Goal: Transaction & Acquisition: Purchase product/service

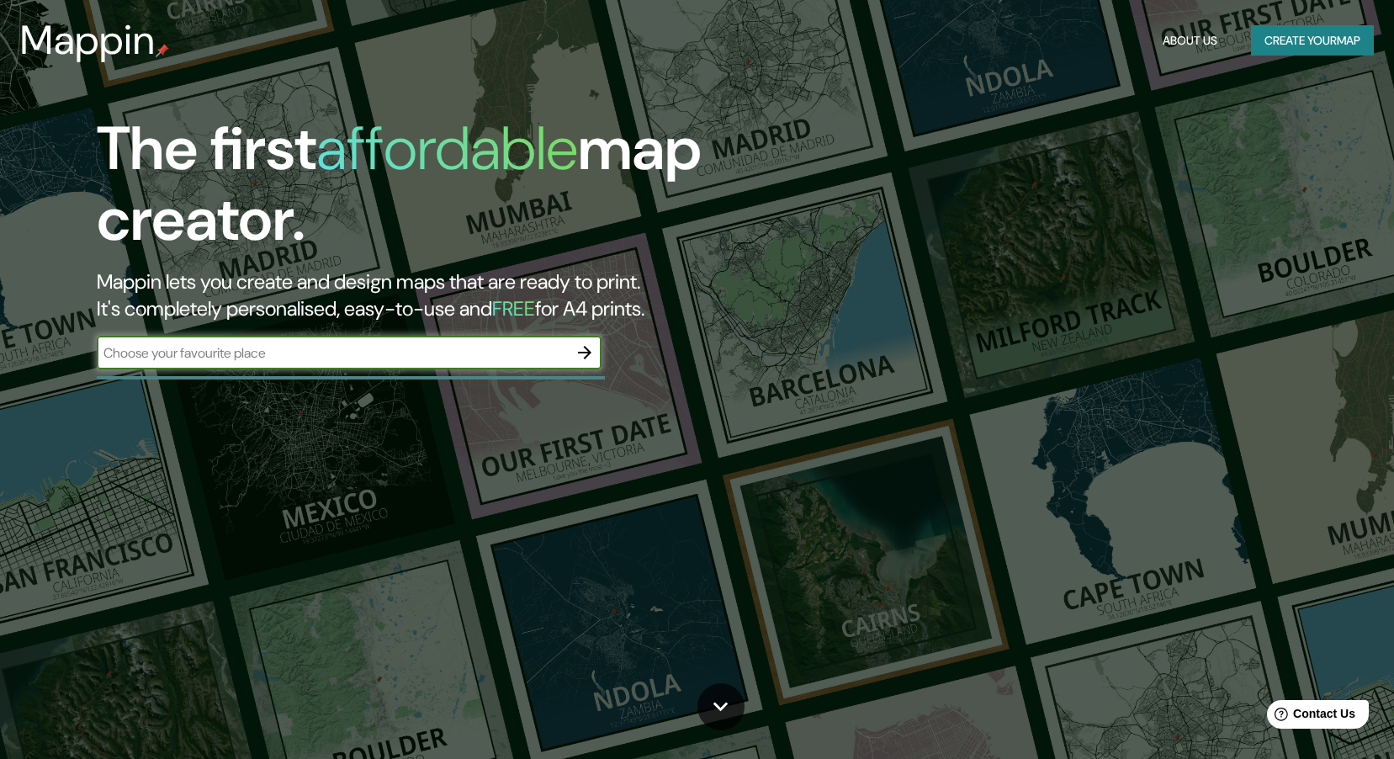
click at [449, 345] on input "text" at bounding box center [332, 352] width 471 height 19
type input "[GEOGRAPHIC_DATA]"
click at [591, 358] on icon "button" at bounding box center [585, 352] width 20 height 20
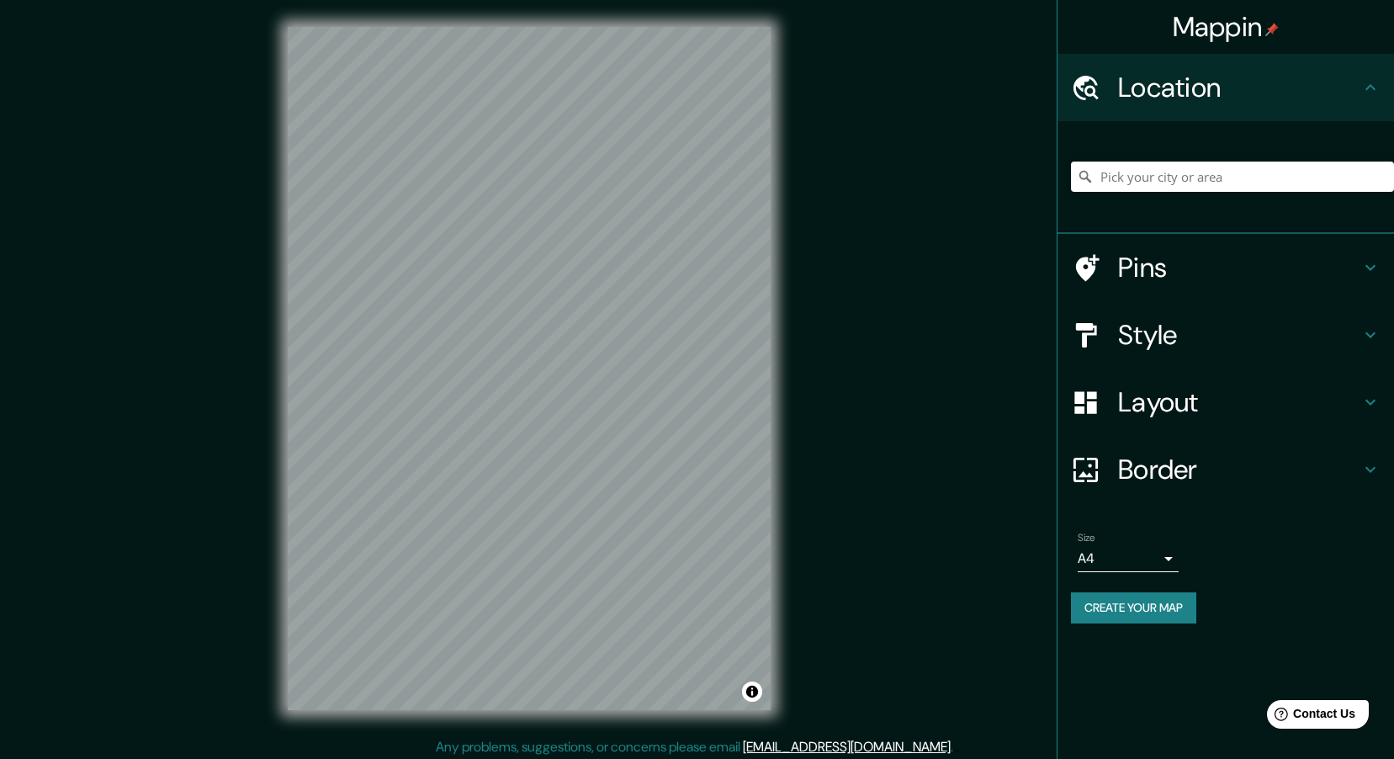
click at [227, 714] on div "Mappin Location Pins Style Layout Border Choose a border. Hint : you can make l…" at bounding box center [697, 382] width 1394 height 764
click at [209, 586] on div "Mappin Location Pins Style Layout Border Choose a border. Hint : you can make l…" at bounding box center [697, 382] width 1394 height 764
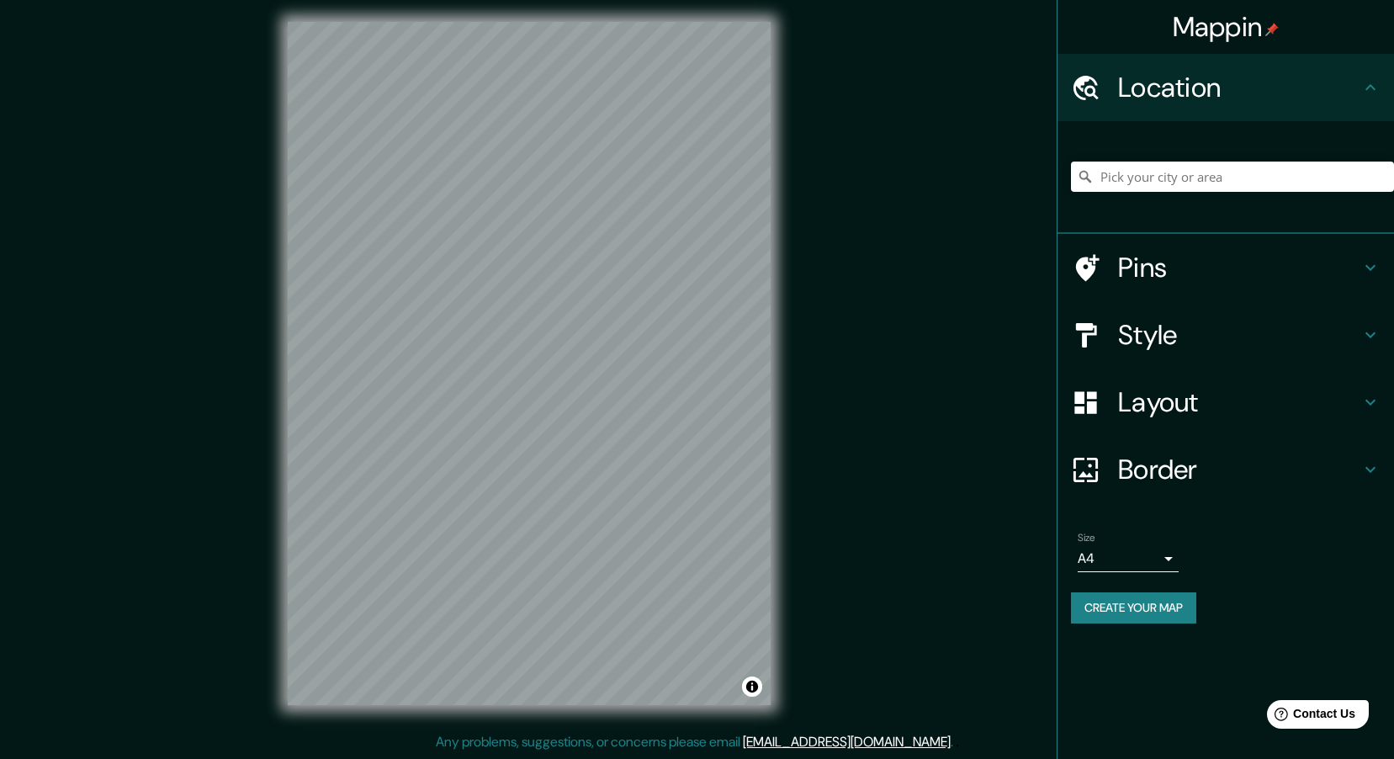
click at [881, 556] on div "Mappin Location Pins Style Layout Border Choose a border. Hint : you can make l…" at bounding box center [697, 377] width 1394 height 764
click at [1117, 605] on button "Create your map" at bounding box center [1133, 607] width 125 height 31
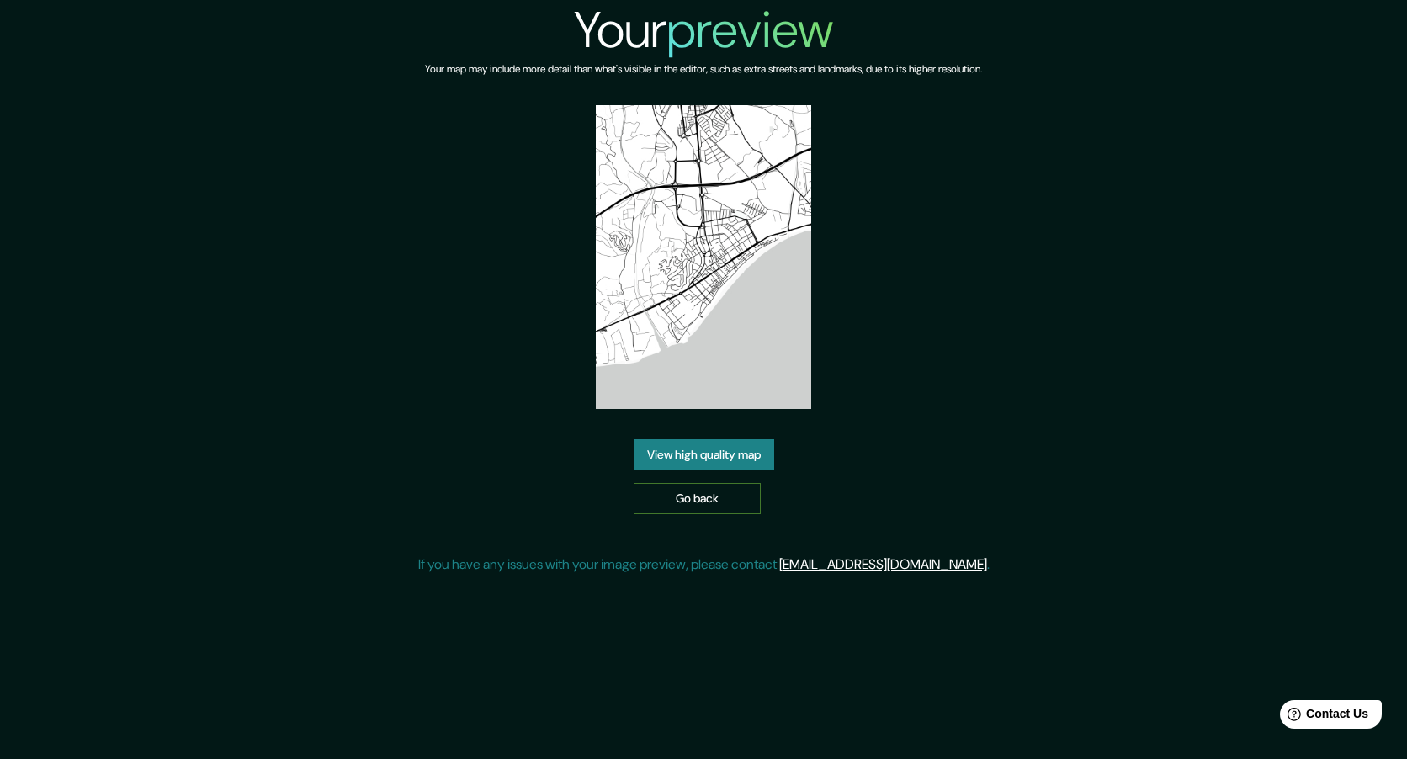
click at [699, 496] on link "Go back" at bounding box center [696, 498] width 127 height 31
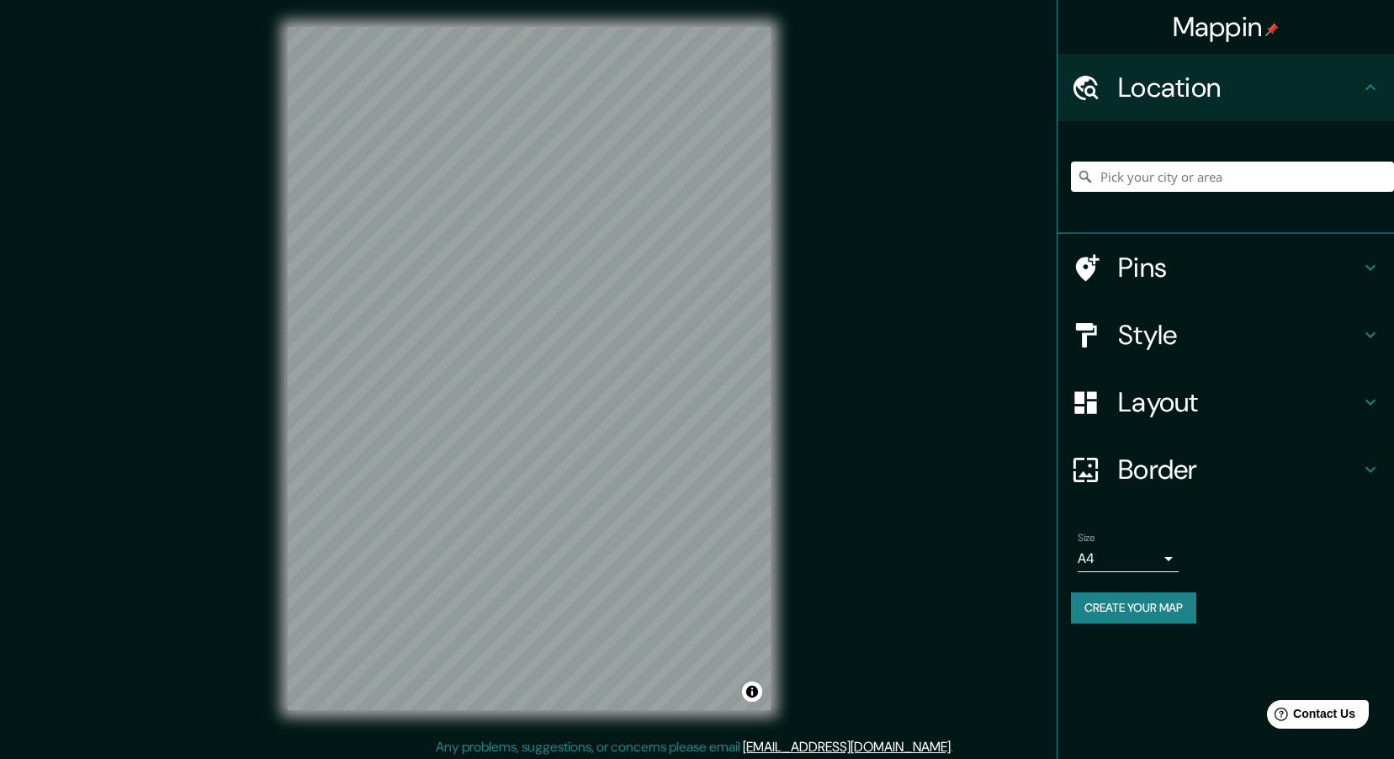
click at [1148, 339] on h4 "Style" at bounding box center [1239, 335] width 242 height 34
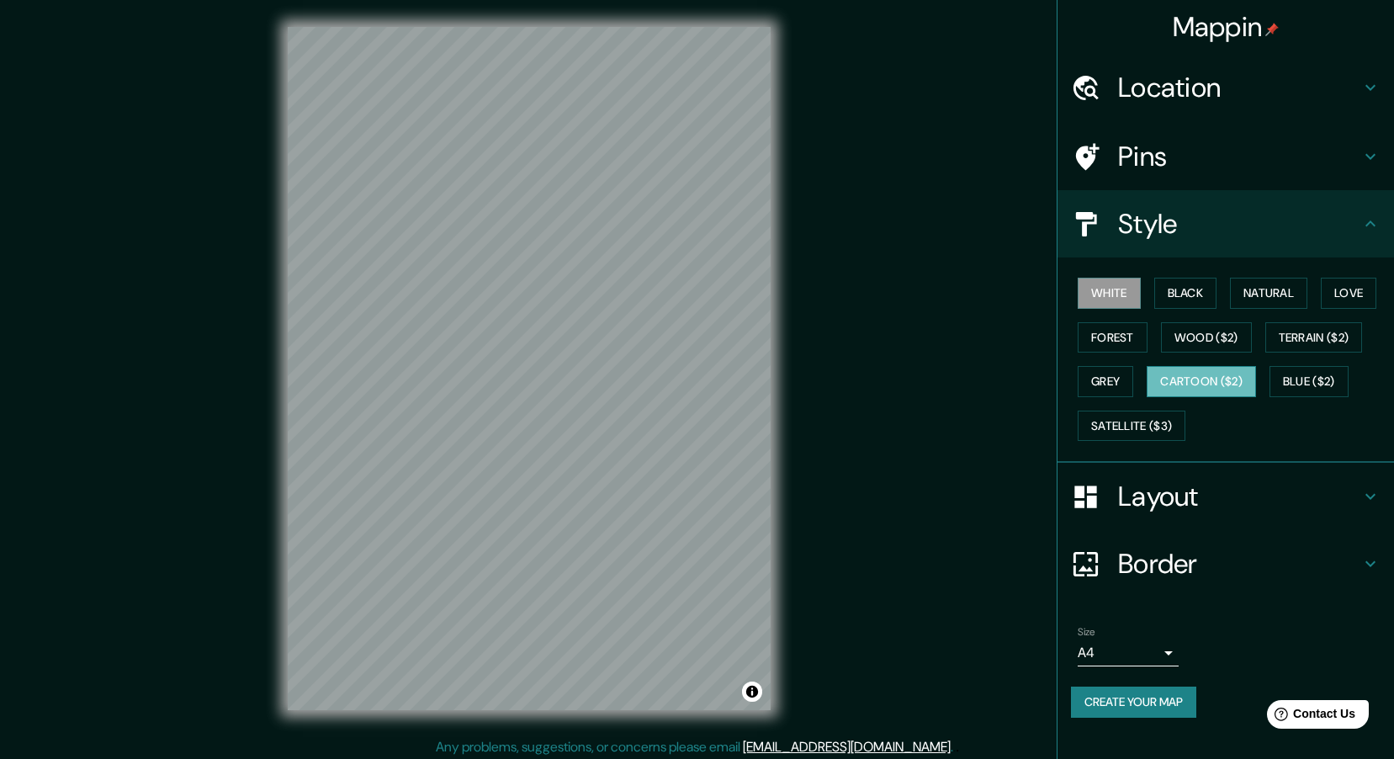
click at [1205, 383] on button "Cartoon ($2)" at bounding box center [1201, 381] width 109 height 31
click at [1281, 289] on button "Natural" at bounding box center [1268, 293] width 77 height 31
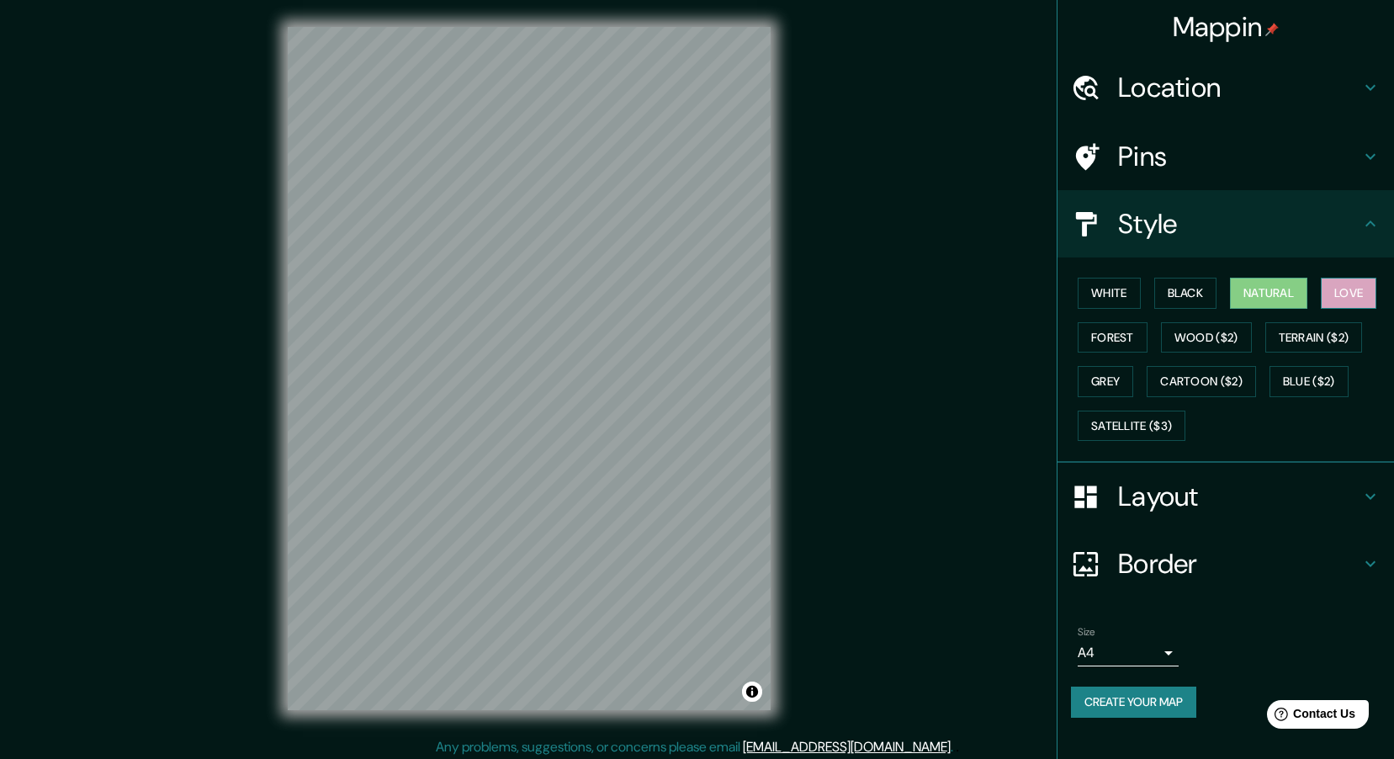
click at [1366, 291] on button "Love" at bounding box center [1349, 293] width 56 height 31
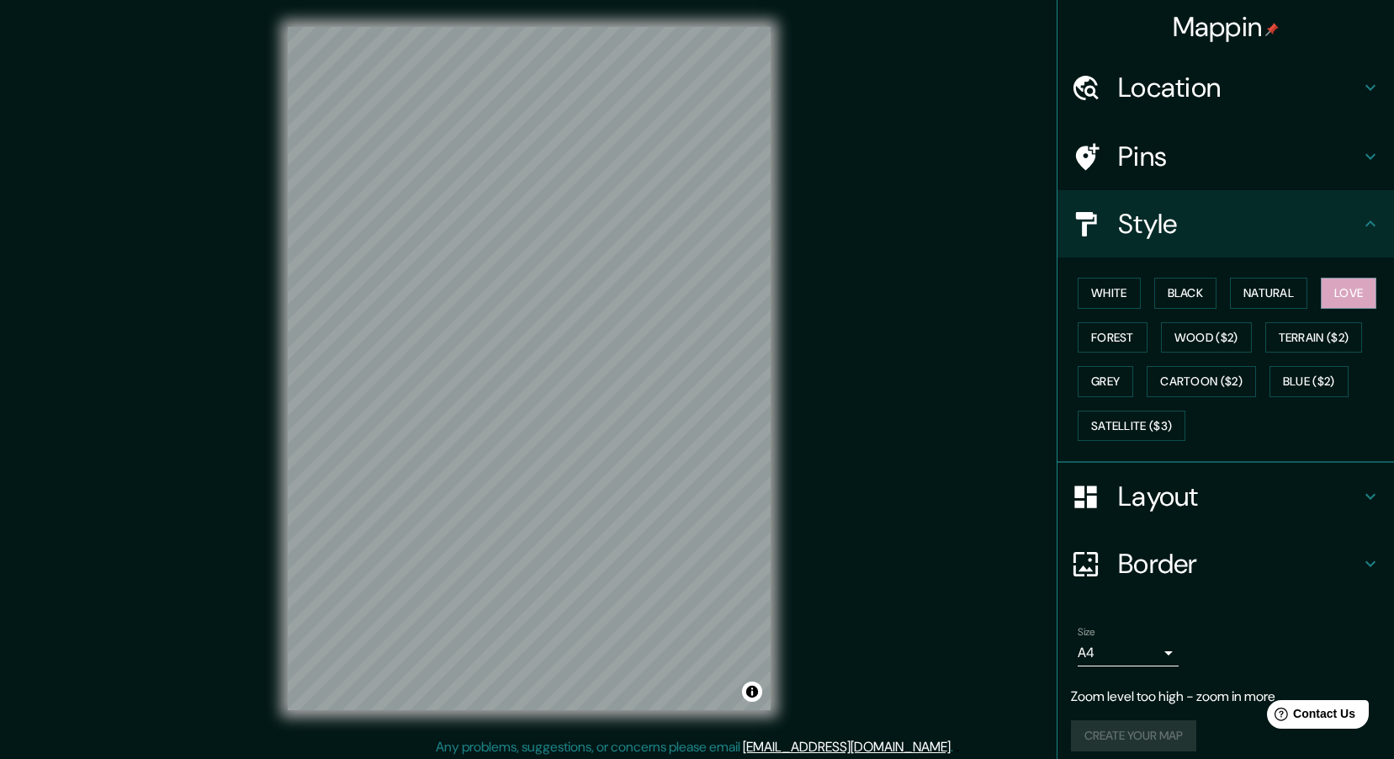
click at [1152, 79] on h4 "Location" at bounding box center [1239, 88] width 242 height 34
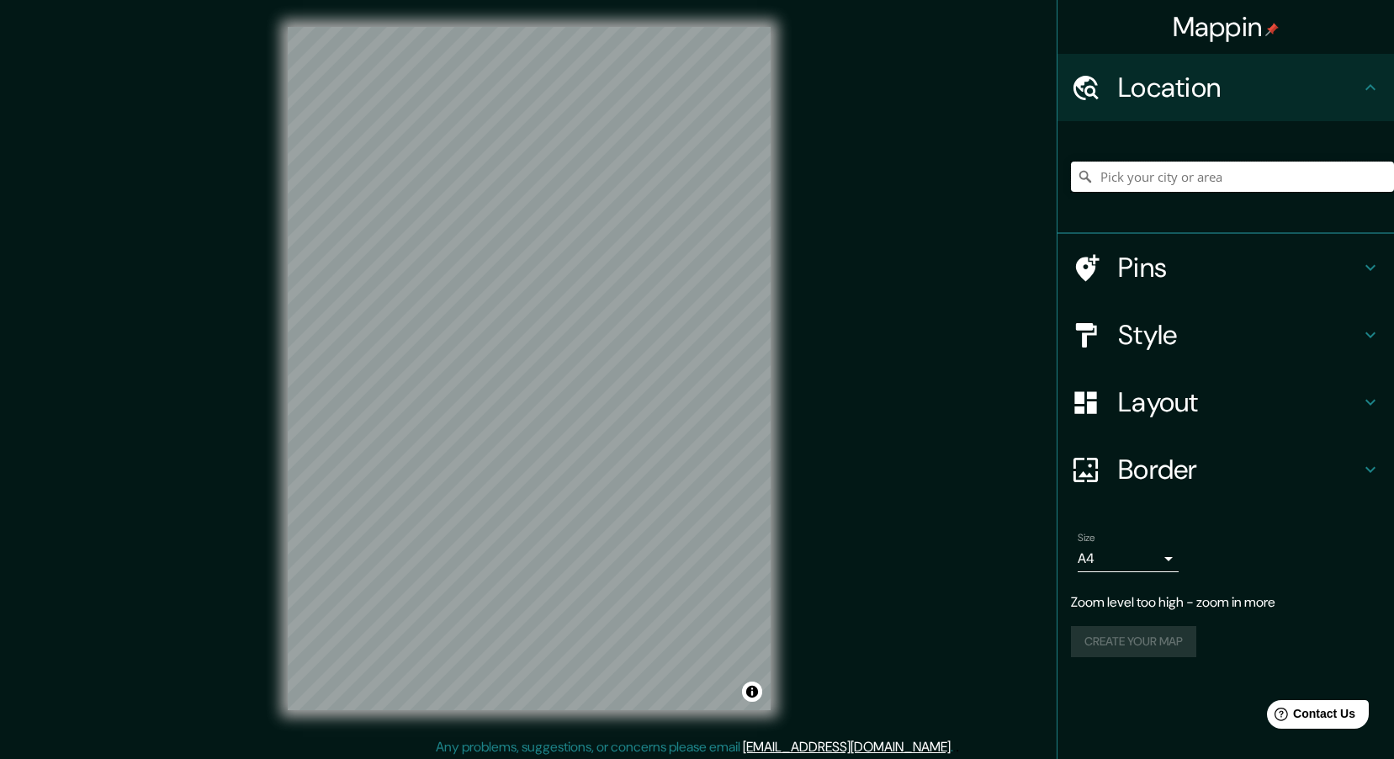
click at [1224, 178] on input "Pick your city or area" at bounding box center [1232, 177] width 323 height 30
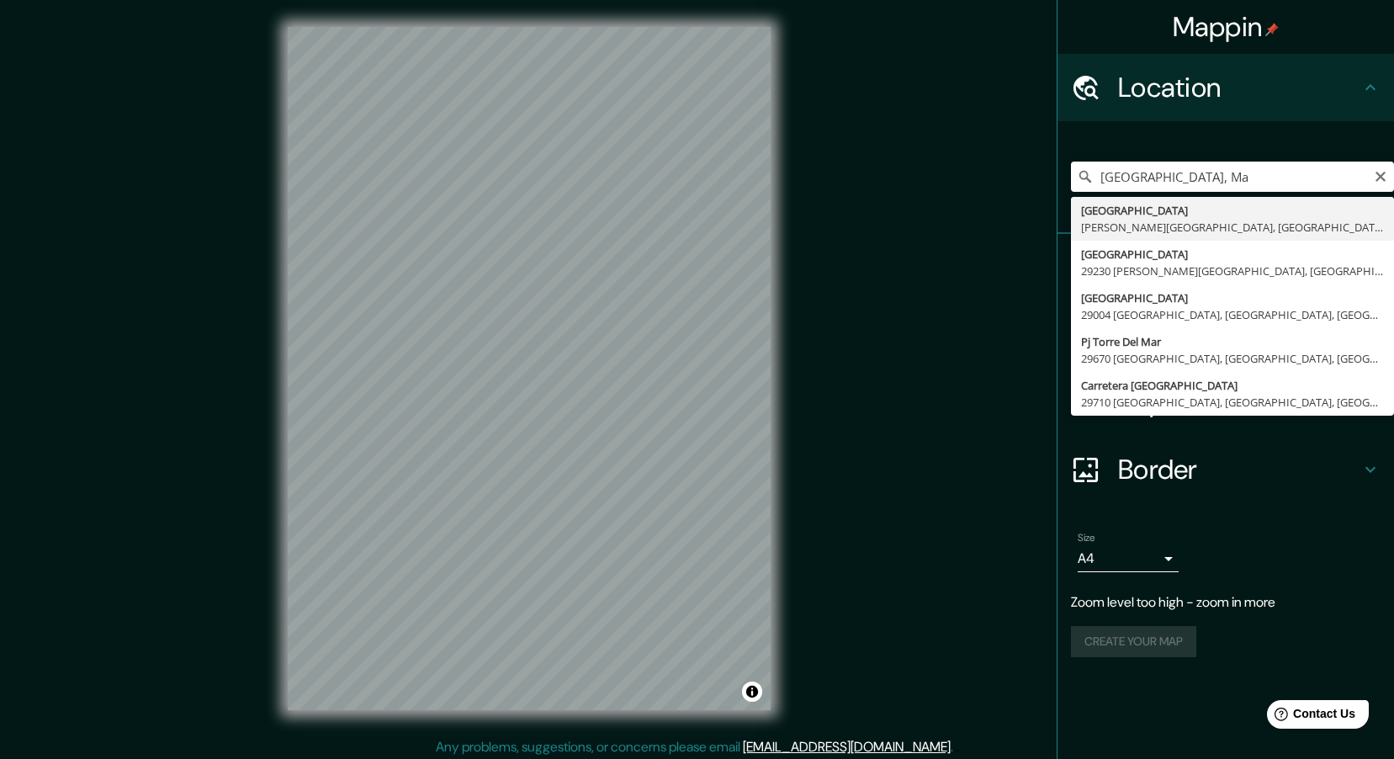
type input "[GEOGRAPHIC_DATA], [PERSON_NAME][GEOGRAPHIC_DATA], [GEOGRAPHIC_DATA], [GEOGRAPH…"
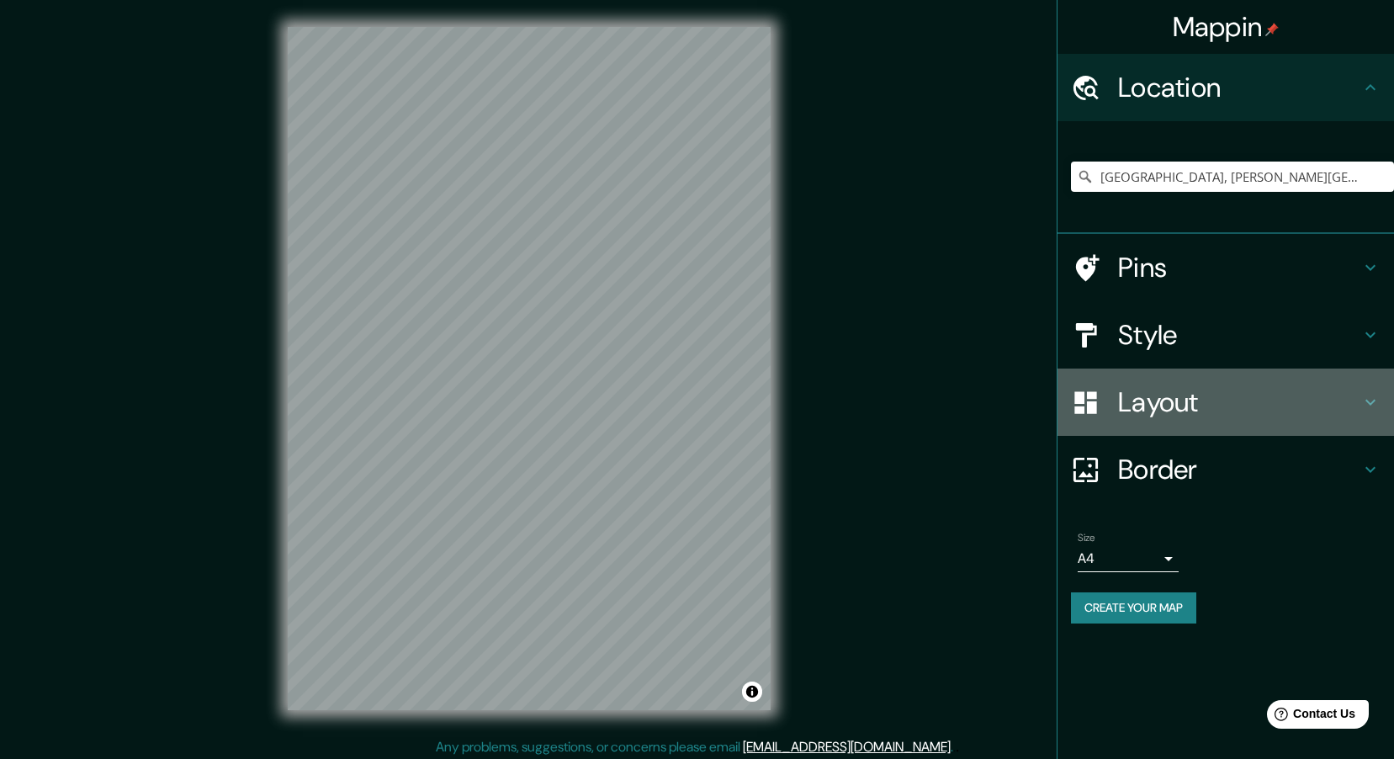
click at [1144, 394] on h4 "Layout" at bounding box center [1239, 402] width 242 height 34
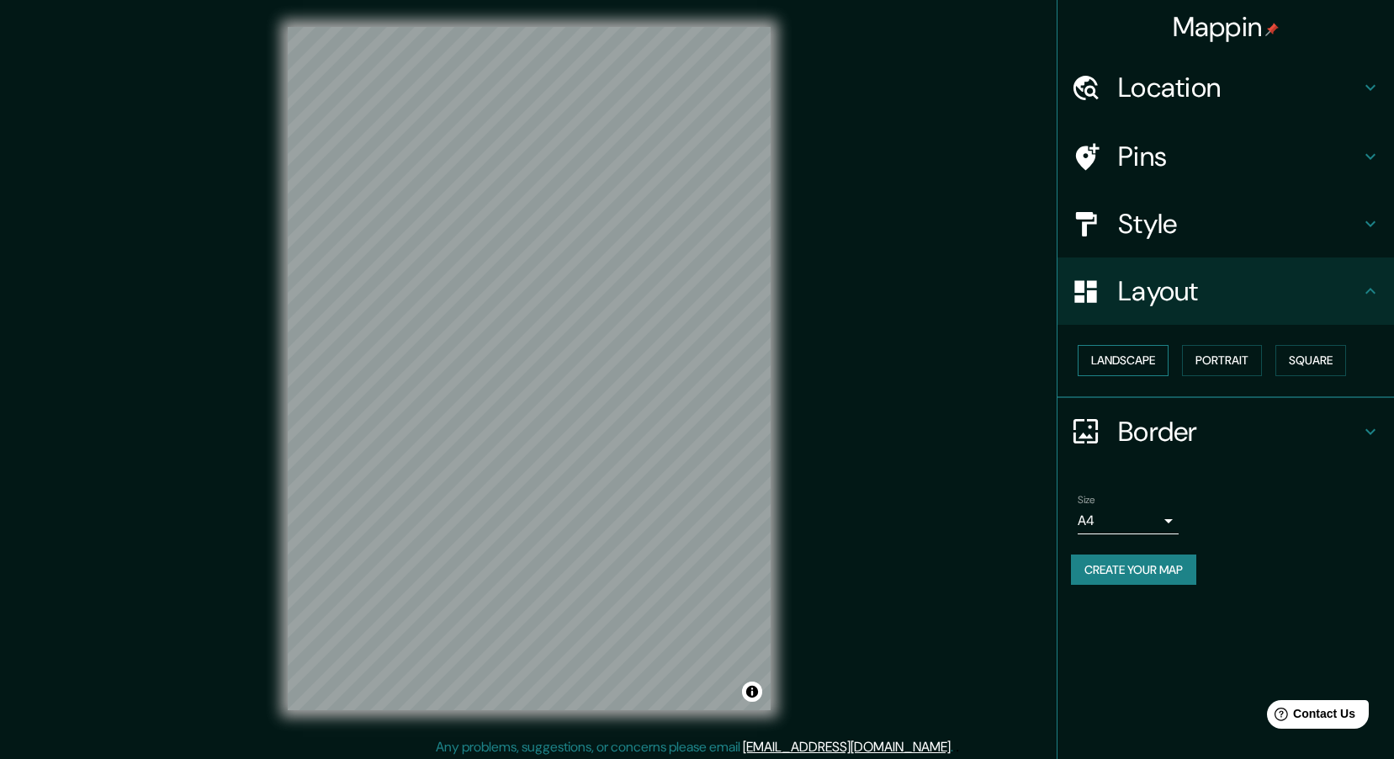
click at [1136, 358] on button "Landscape" at bounding box center [1123, 360] width 91 height 31
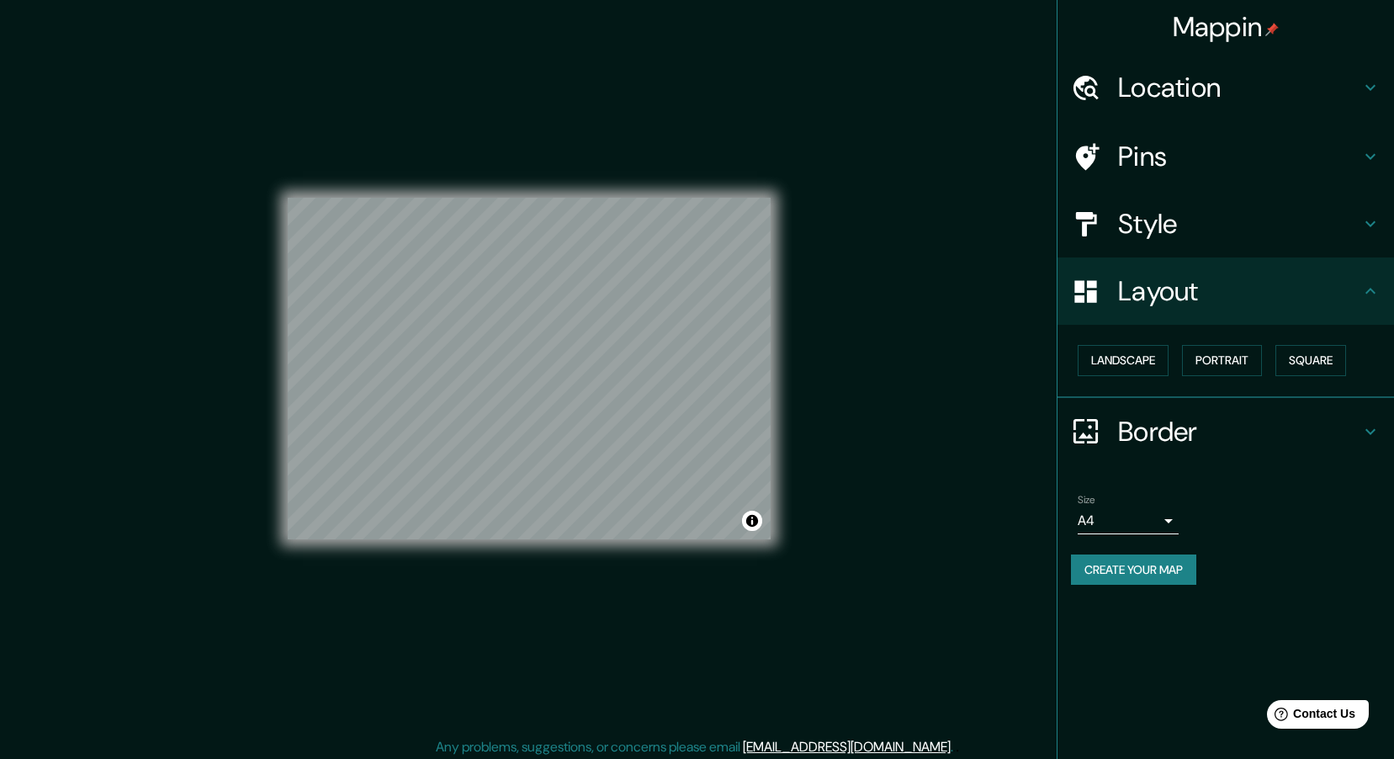
click at [1145, 427] on h4 "Border" at bounding box center [1239, 432] width 242 height 34
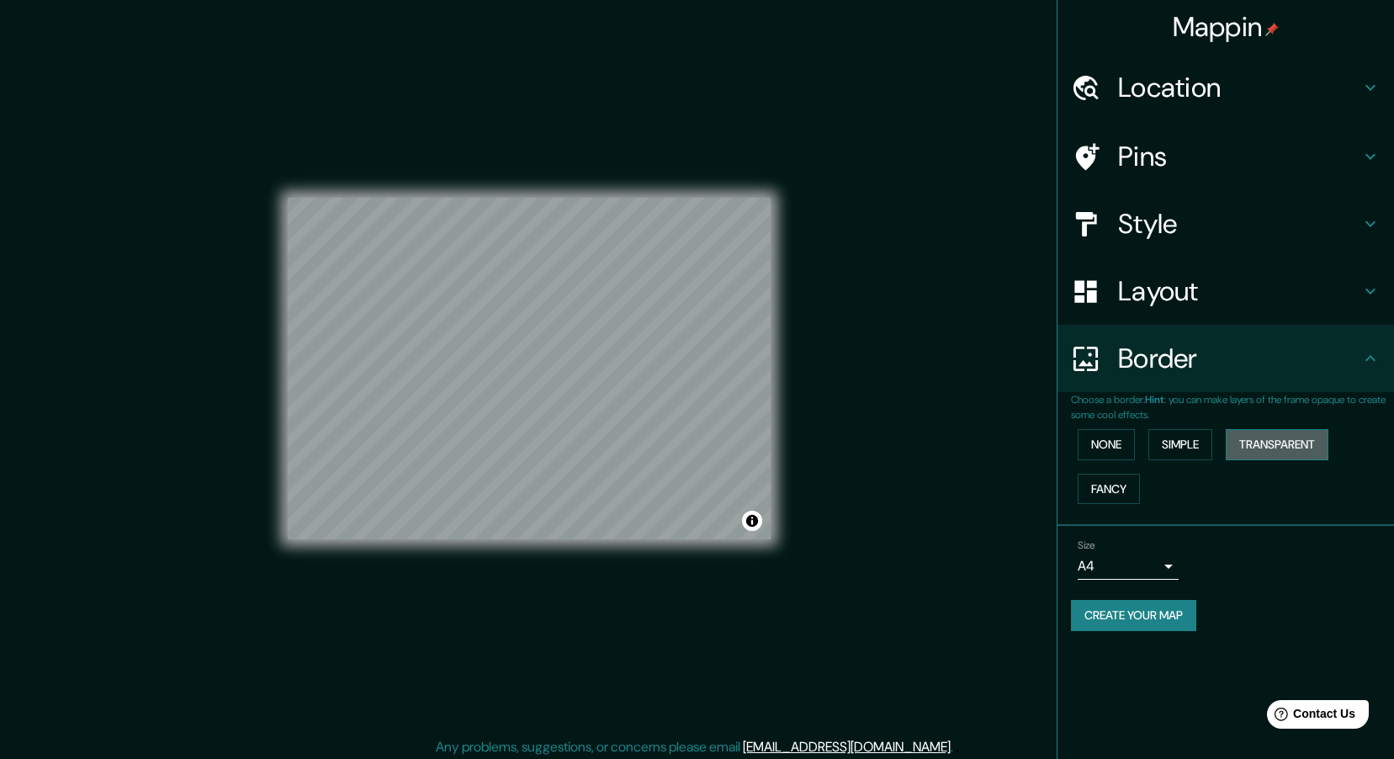
click at [1265, 448] on button "Transparent" at bounding box center [1277, 444] width 103 height 31
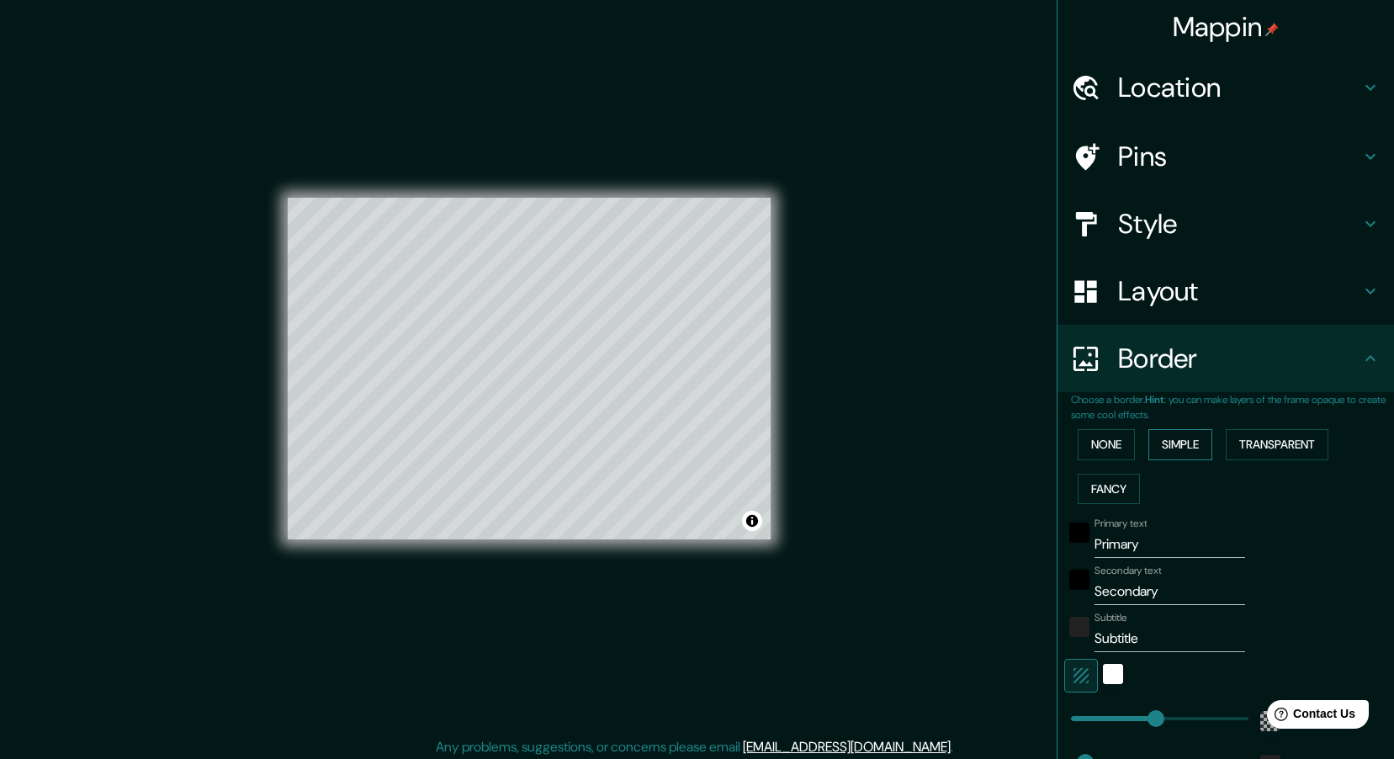
click at [1175, 447] on button "Simple" at bounding box center [1180, 444] width 64 height 31
click at [1089, 488] on button "Fancy" at bounding box center [1109, 489] width 62 height 31
click at [1094, 449] on button "None" at bounding box center [1106, 444] width 57 height 31
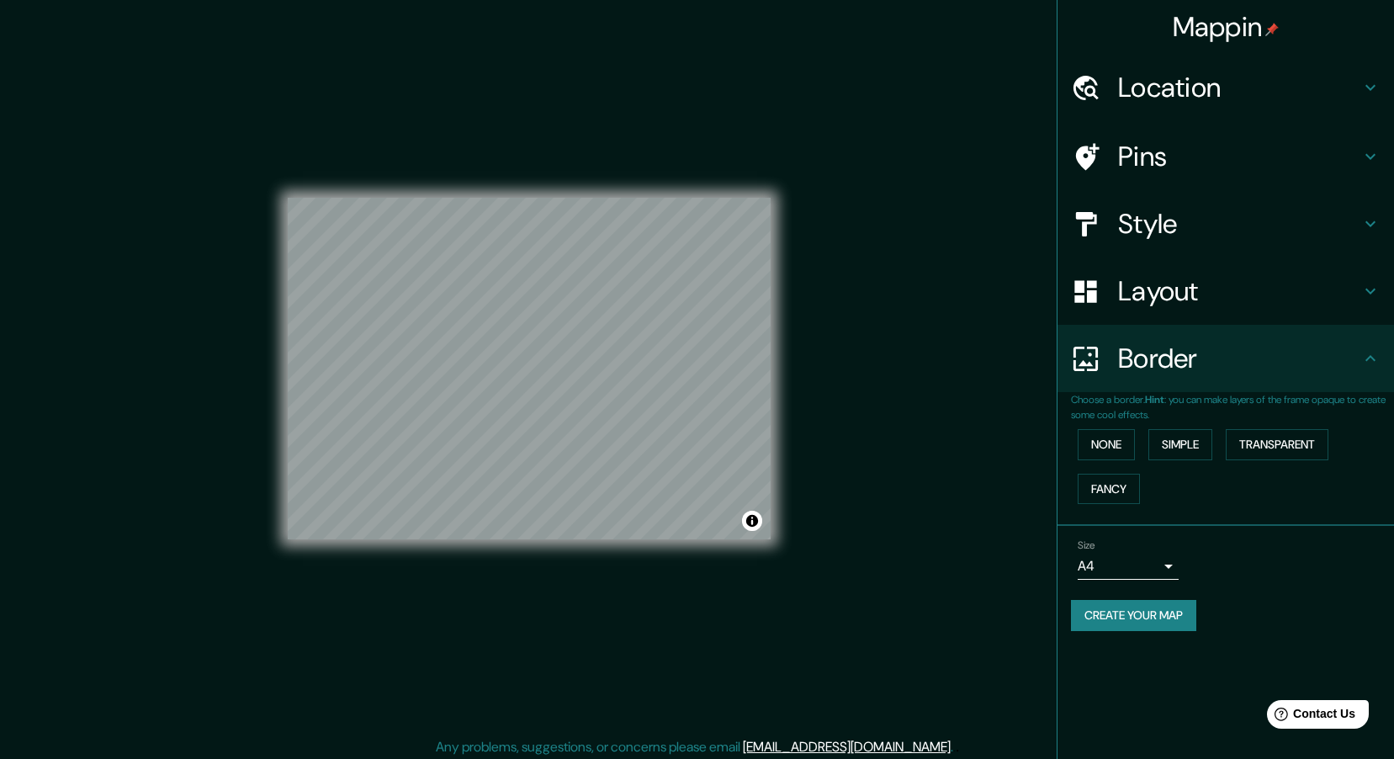
scroll to position [5, 0]
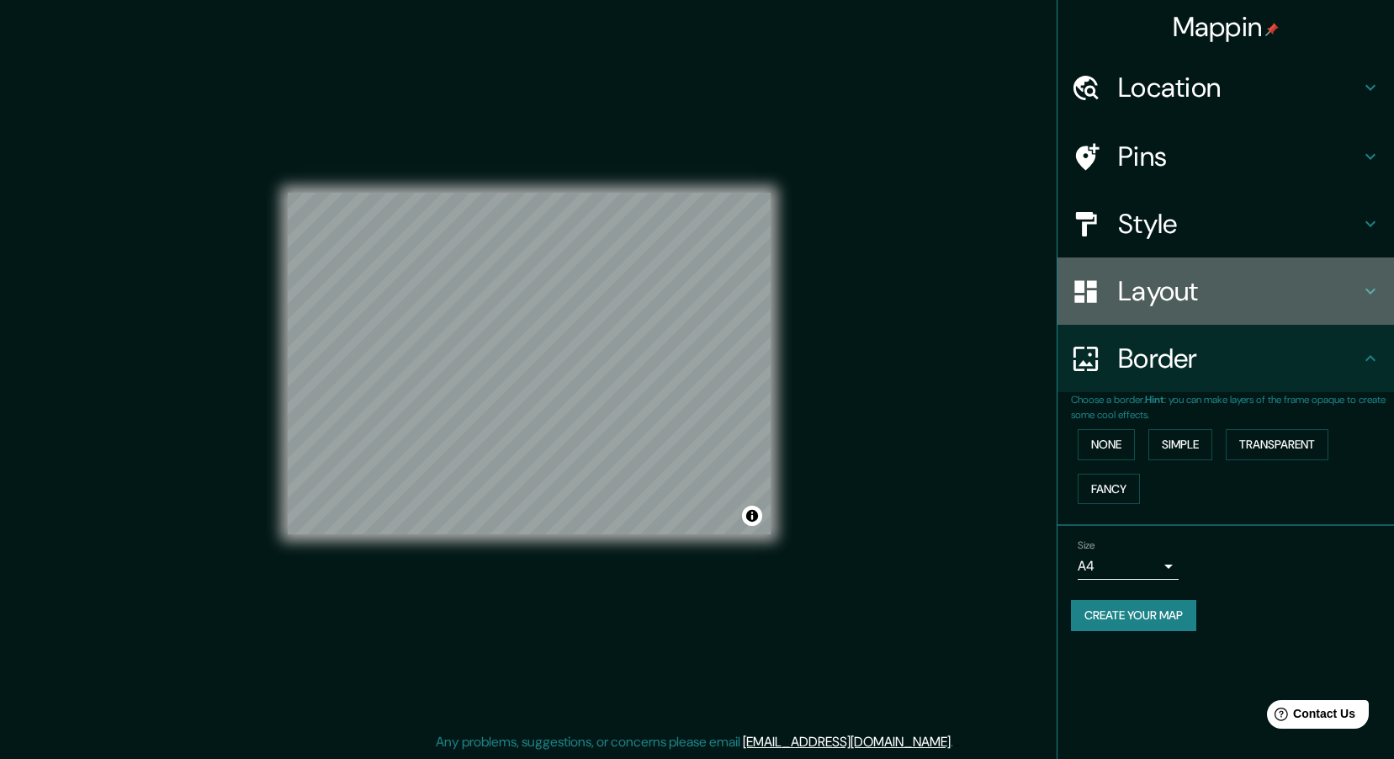
click at [1150, 289] on h4 "Layout" at bounding box center [1239, 291] width 242 height 34
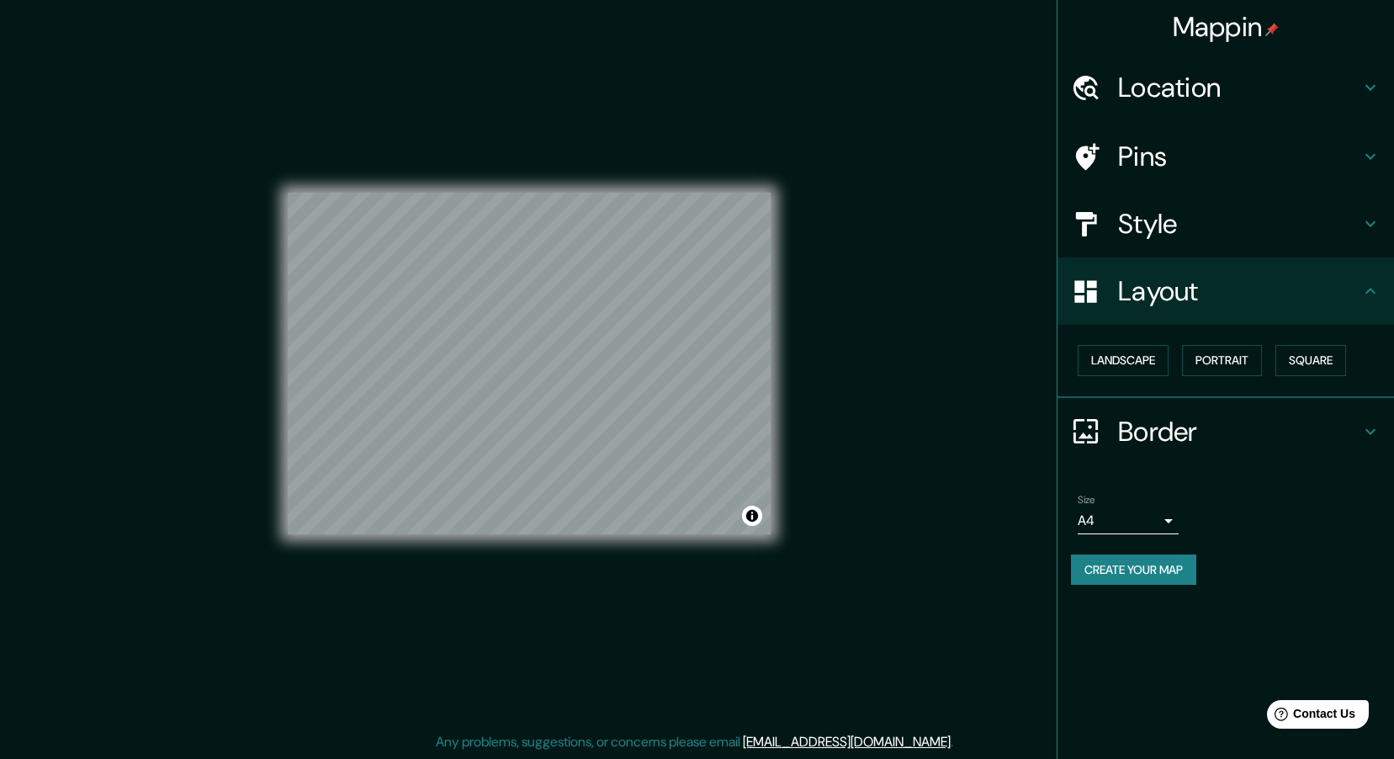
click at [1139, 224] on h4 "Style" at bounding box center [1239, 224] width 242 height 34
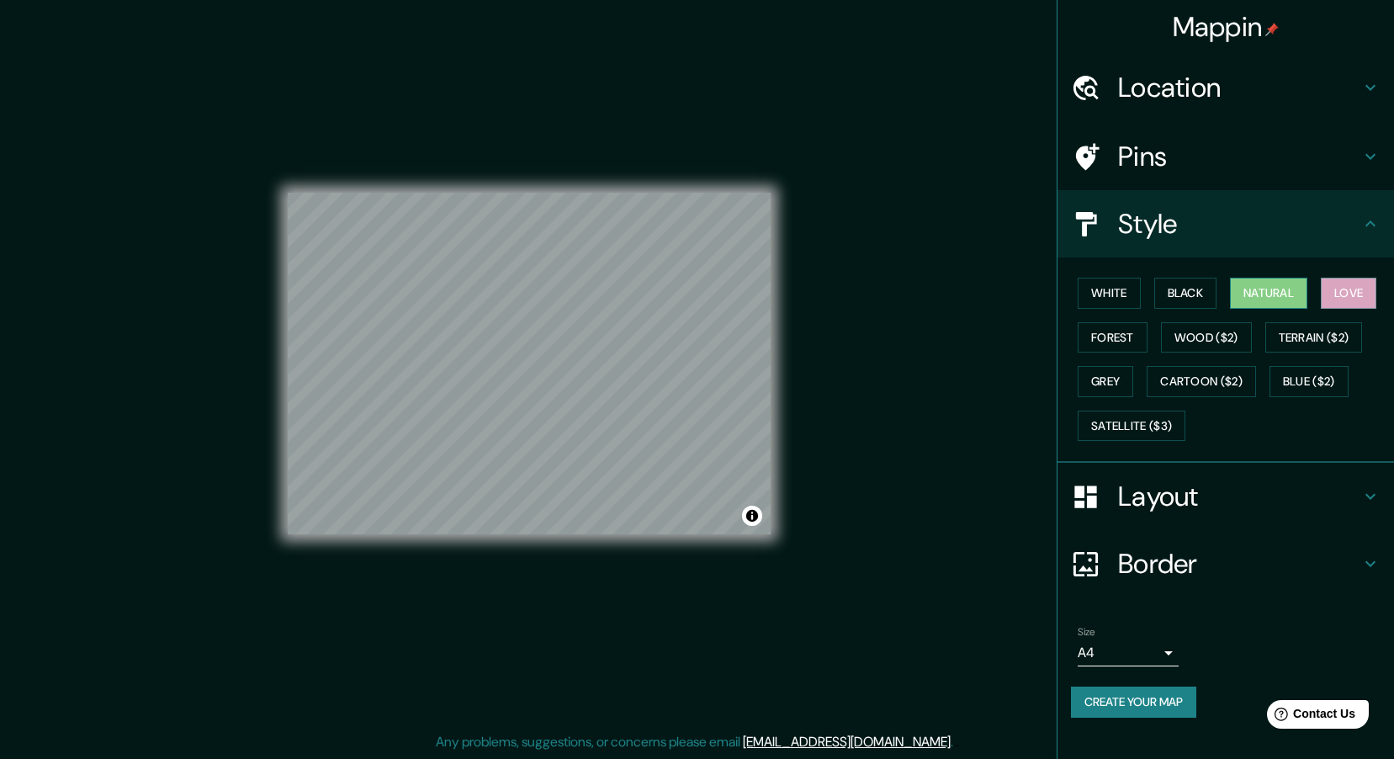
click at [1278, 291] on button "Natural" at bounding box center [1268, 293] width 77 height 31
click at [1194, 290] on button "Black" at bounding box center [1185, 293] width 63 height 31
click at [1110, 294] on button "White" at bounding box center [1109, 293] width 63 height 31
click at [1163, 158] on h4 "Pins" at bounding box center [1239, 157] width 242 height 34
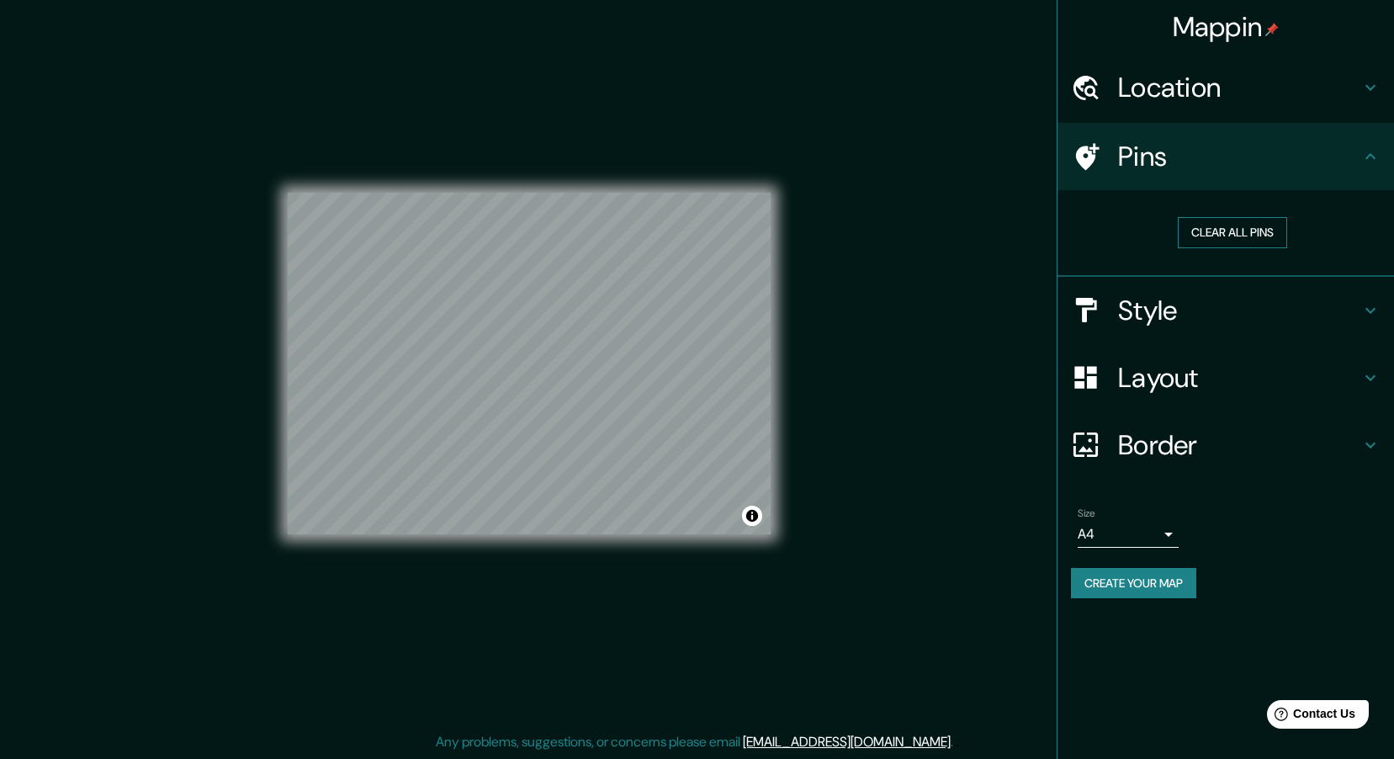
click at [1213, 231] on button "Clear all pins" at bounding box center [1232, 232] width 109 height 31
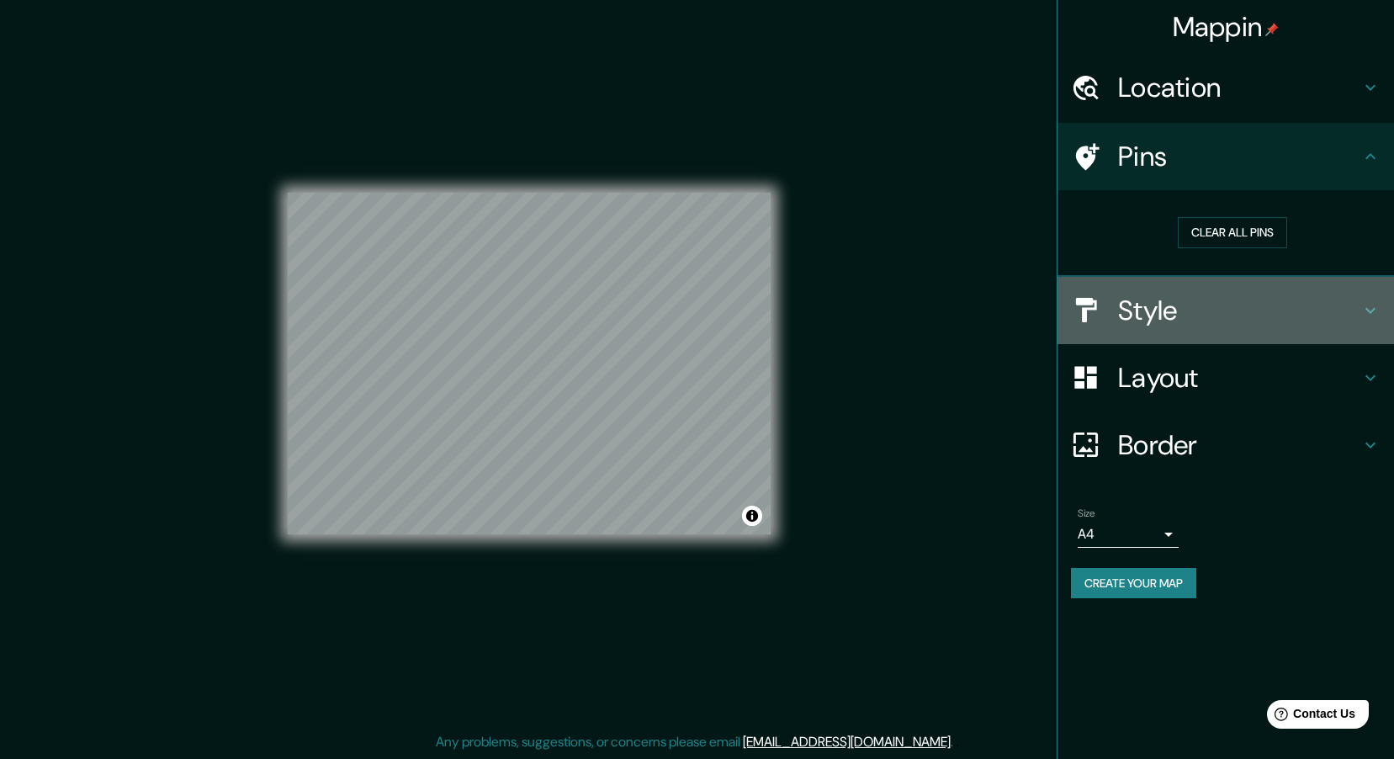
click at [1145, 316] on h4 "Style" at bounding box center [1239, 311] width 242 height 34
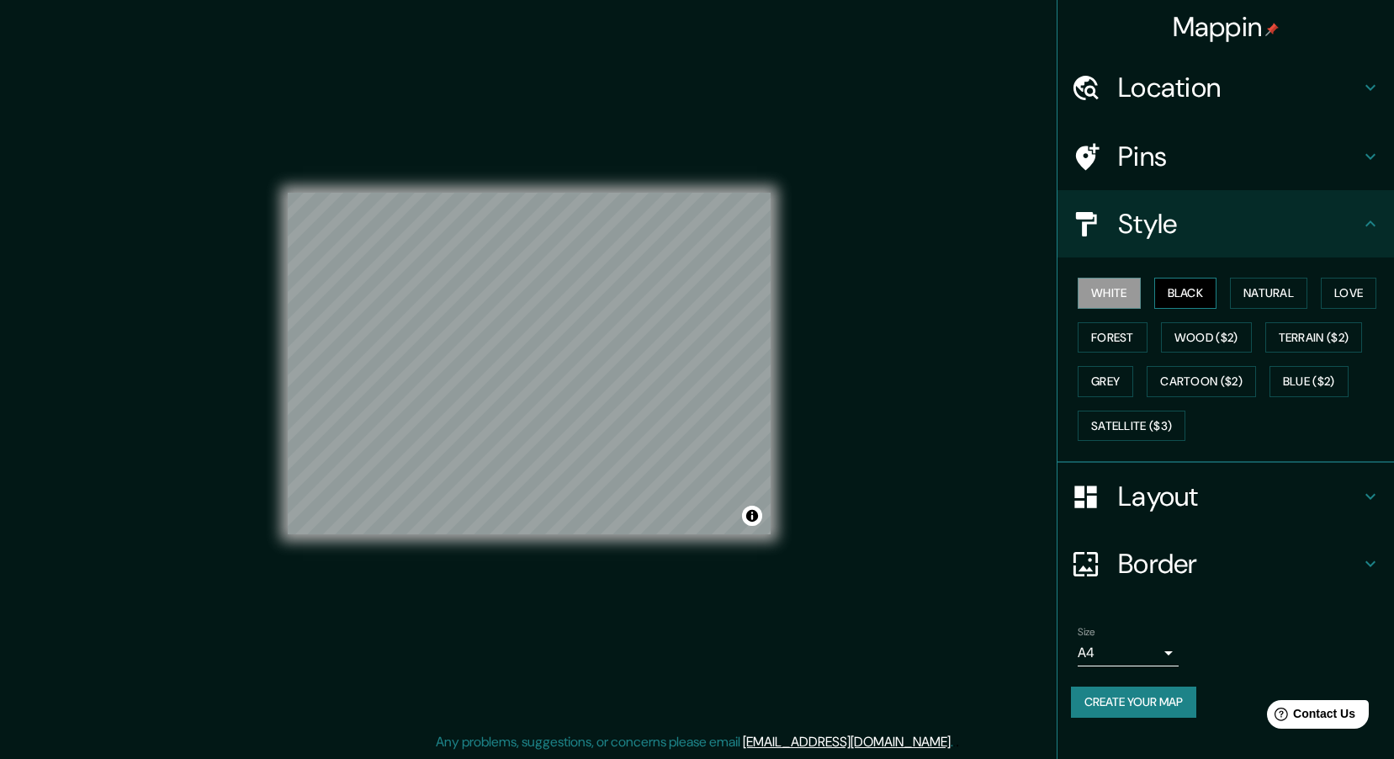
click at [1190, 292] on button "Black" at bounding box center [1185, 293] width 63 height 31
click at [1288, 291] on button "Natural" at bounding box center [1268, 293] width 77 height 31
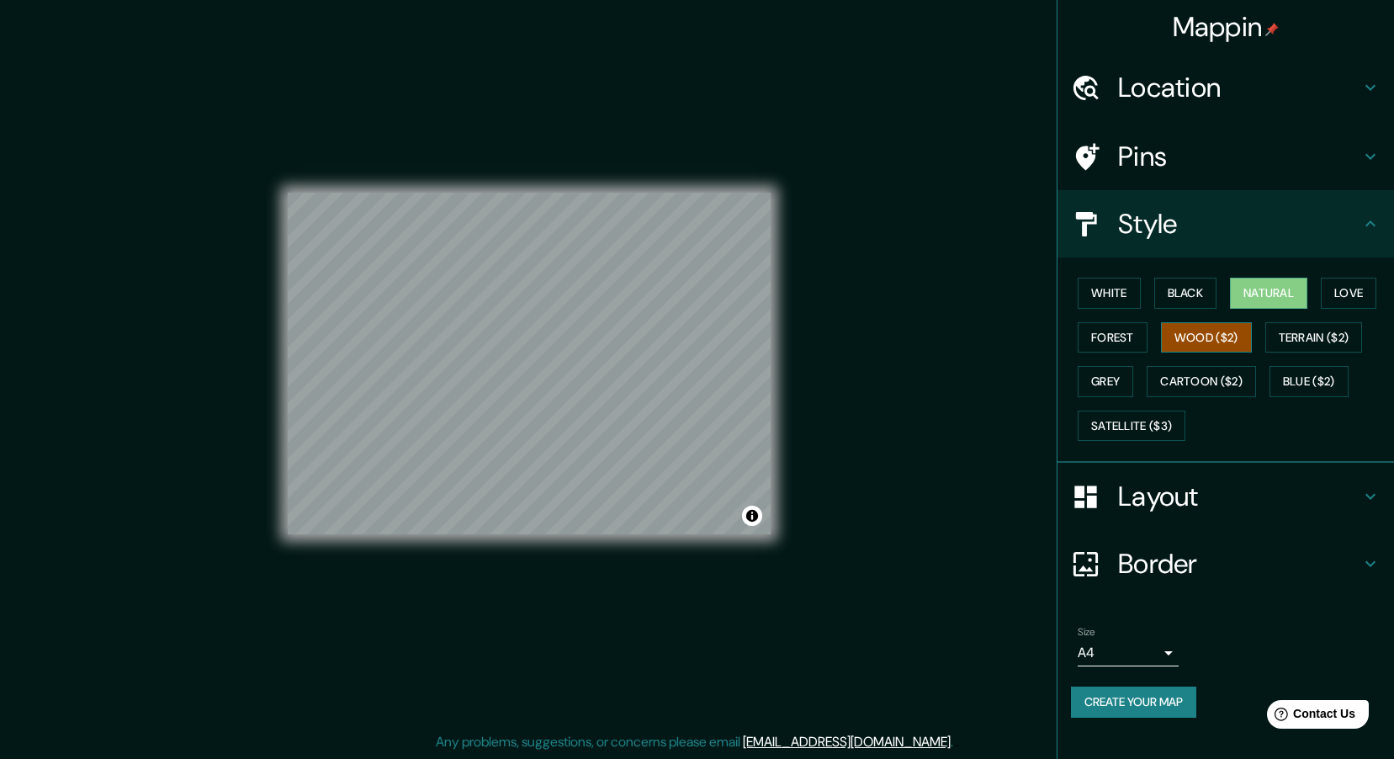
click at [1209, 339] on button "Wood ($2)" at bounding box center [1206, 337] width 91 height 31
click at [1306, 378] on button "Blue ($2)" at bounding box center [1308, 381] width 79 height 31
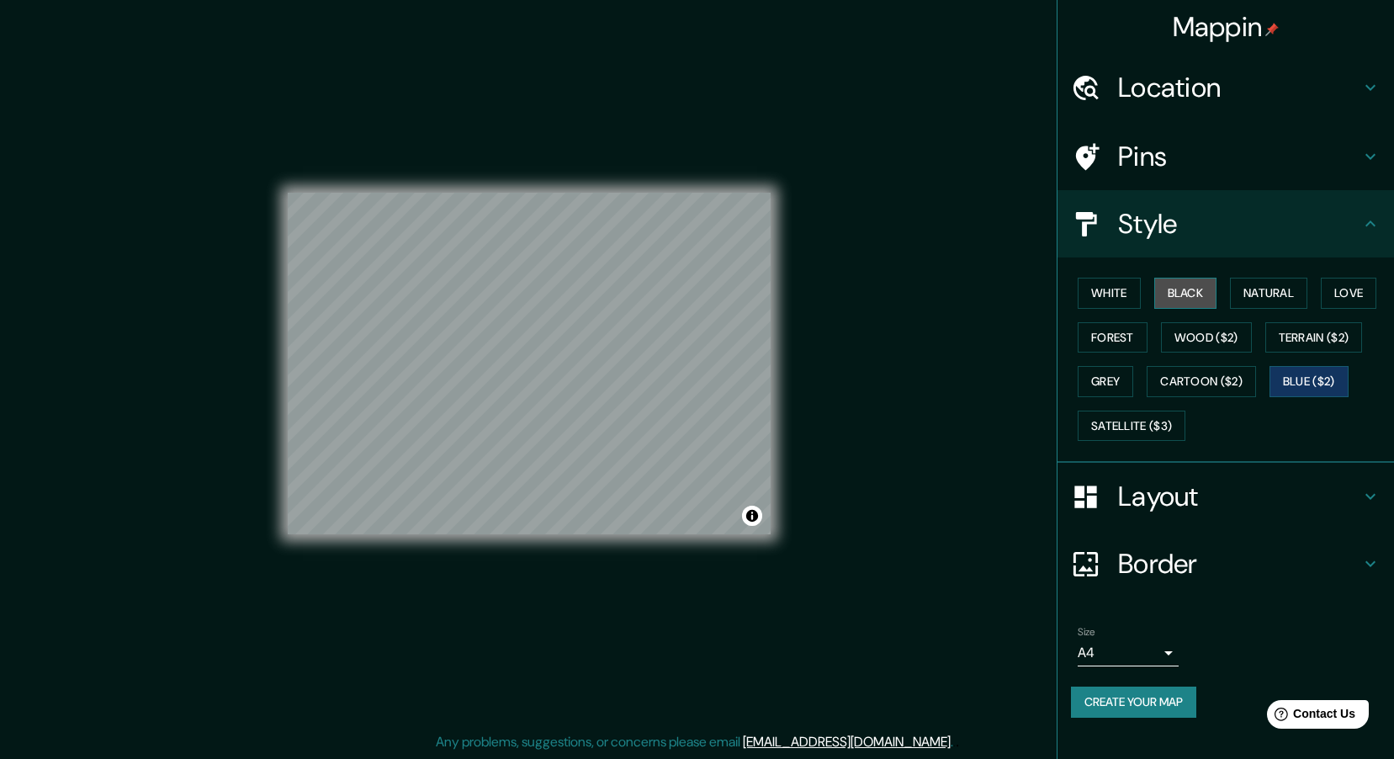
click at [1188, 297] on button "Black" at bounding box center [1185, 293] width 63 height 31
click at [1106, 700] on button "Create your map" at bounding box center [1133, 701] width 125 height 31
click at [1090, 702] on button "Create your map" at bounding box center [1133, 701] width 125 height 31
click at [1211, 387] on button "Cartoon ($2)" at bounding box center [1201, 381] width 109 height 31
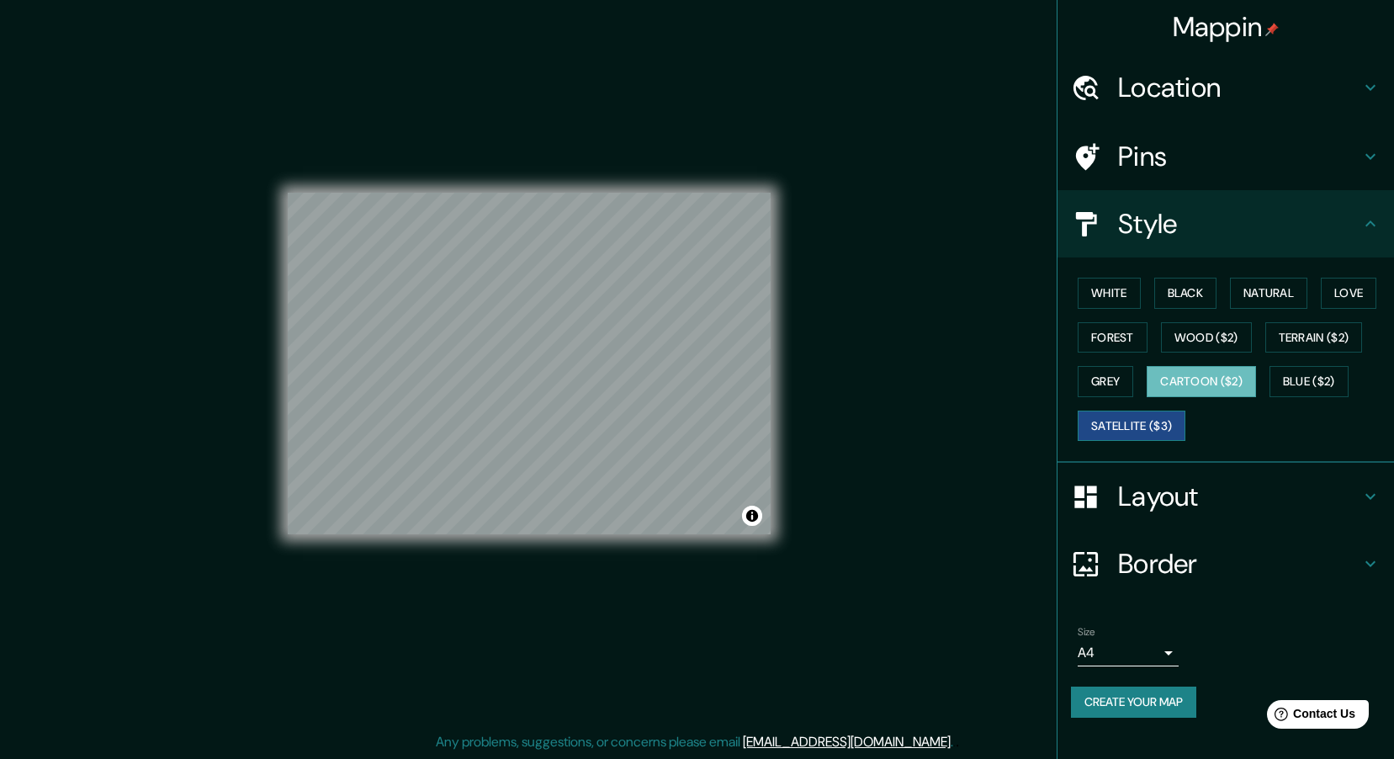
click at [1137, 420] on button "Satellite ($3)" at bounding box center [1132, 426] width 108 height 31
click at [1174, 293] on button "Black" at bounding box center [1185, 293] width 63 height 31
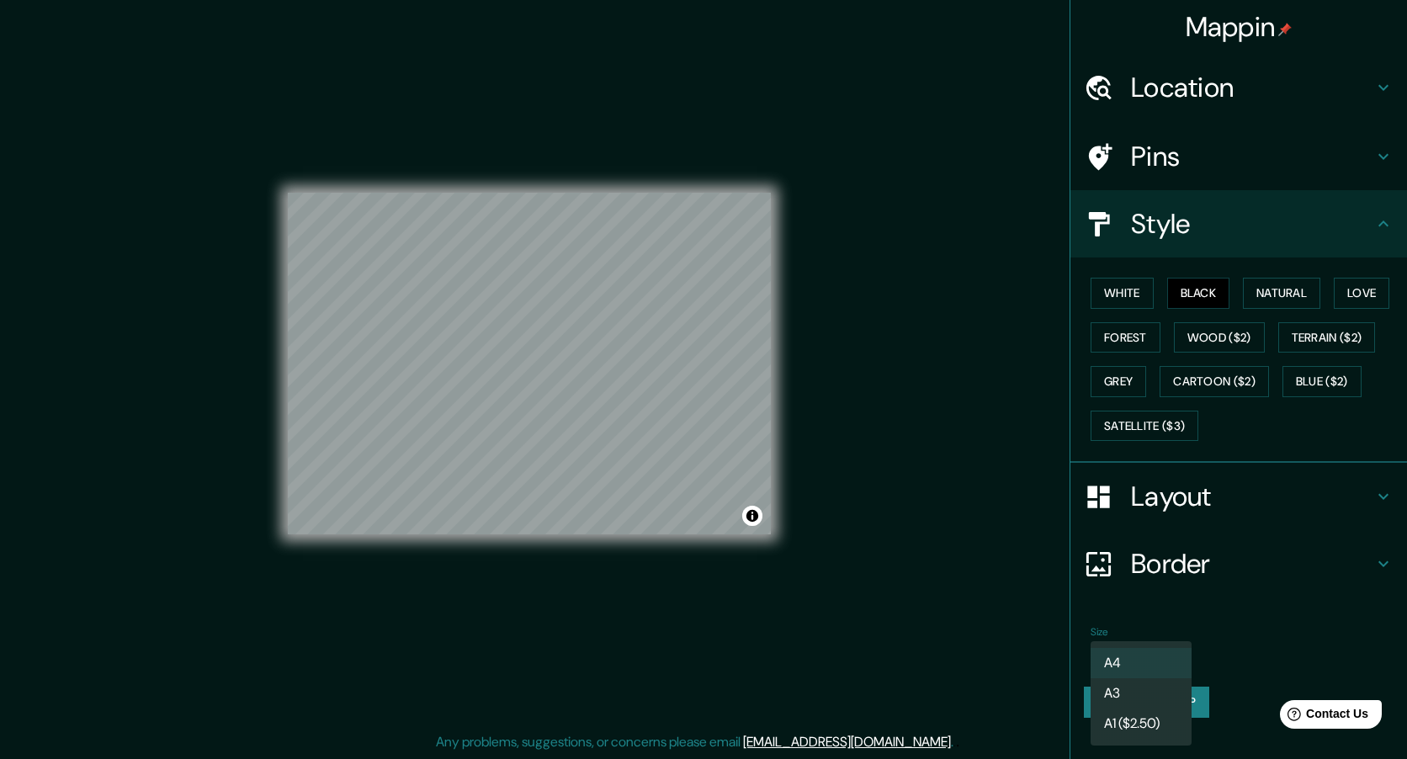
click at [1168, 656] on body "Mappin Location [GEOGRAPHIC_DATA], [PERSON_NAME][GEOGRAPHIC_DATA], [GEOGRAPHIC_…" at bounding box center [703, 374] width 1407 height 759
click at [1260, 602] on div at bounding box center [703, 379] width 1407 height 759
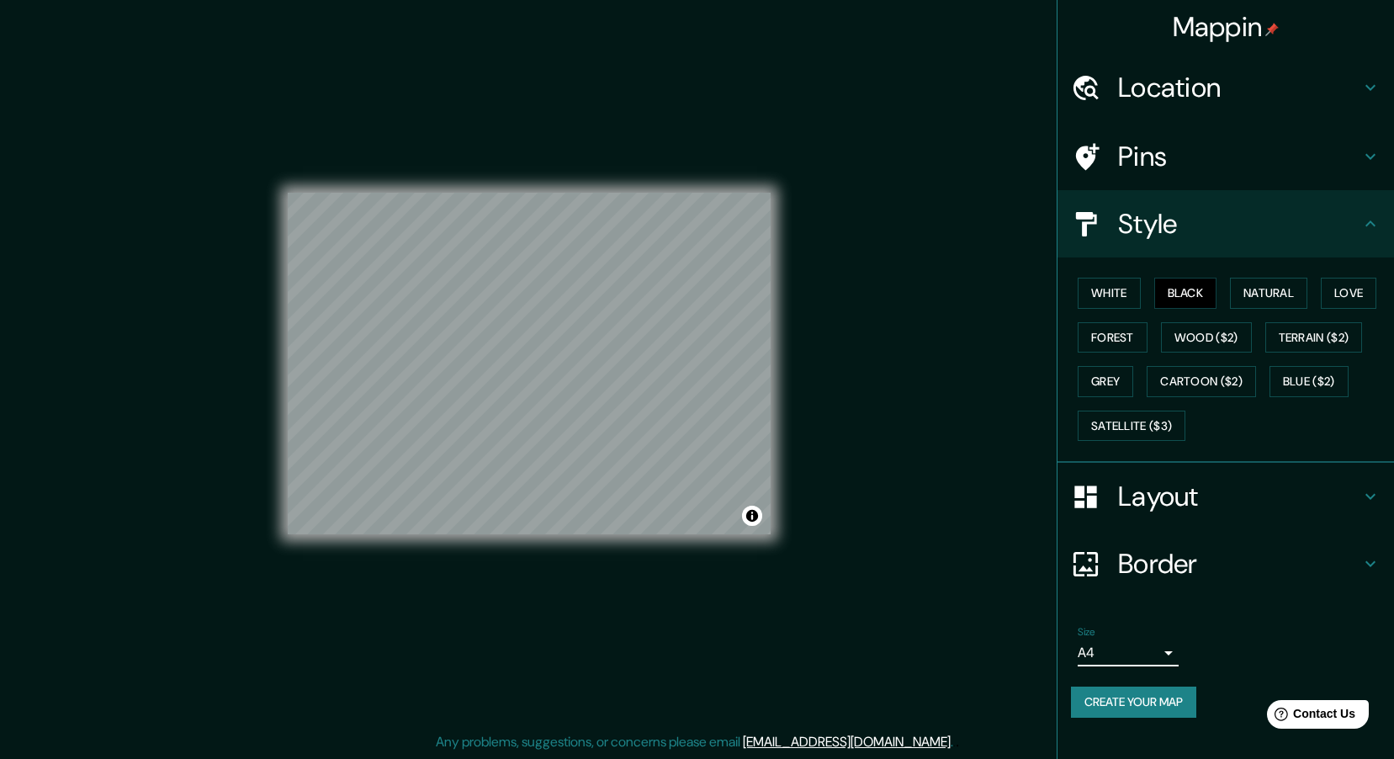
click at [1169, 649] on body "Mappin Location [GEOGRAPHIC_DATA], [PERSON_NAME][GEOGRAPHIC_DATA], [GEOGRAPHIC_…" at bounding box center [697, 374] width 1394 height 759
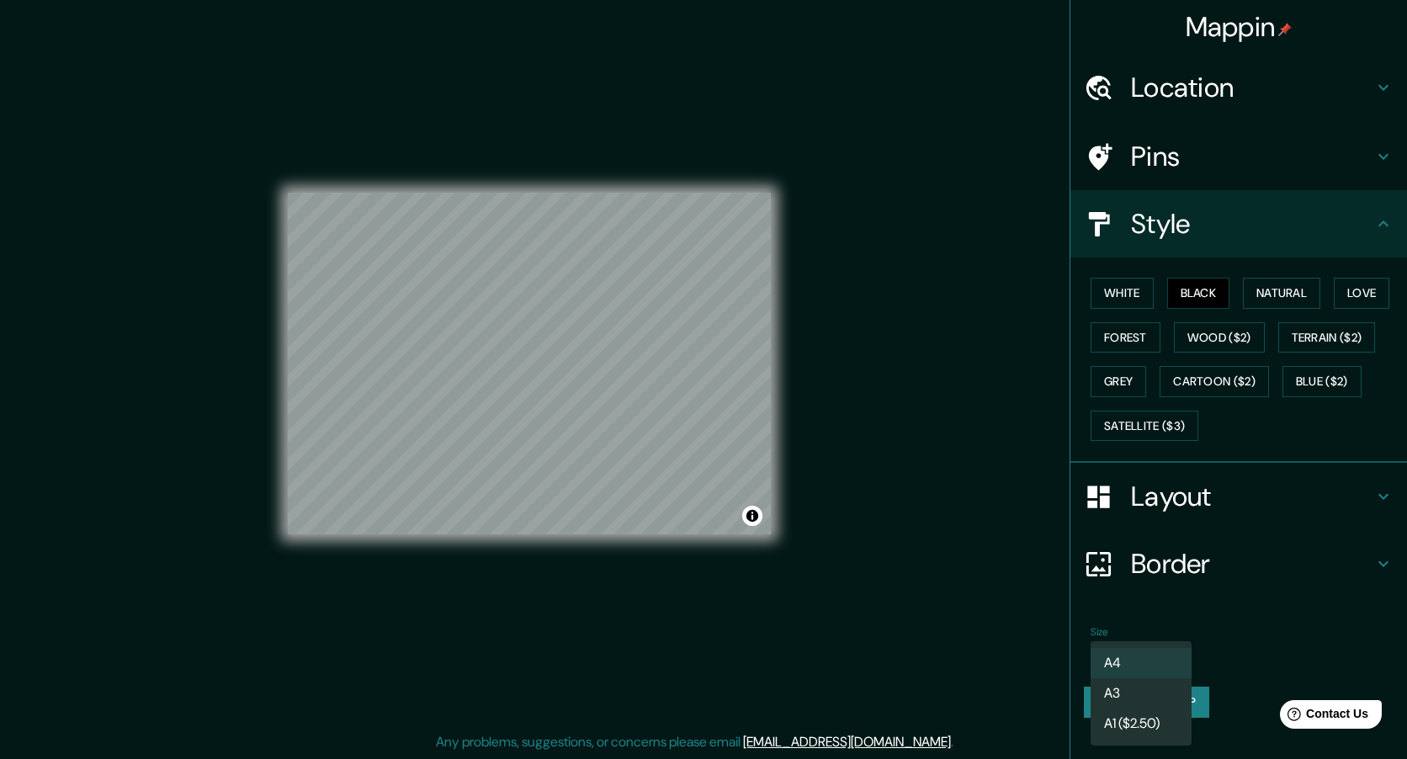
click at [1216, 627] on div at bounding box center [703, 379] width 1407 height 759
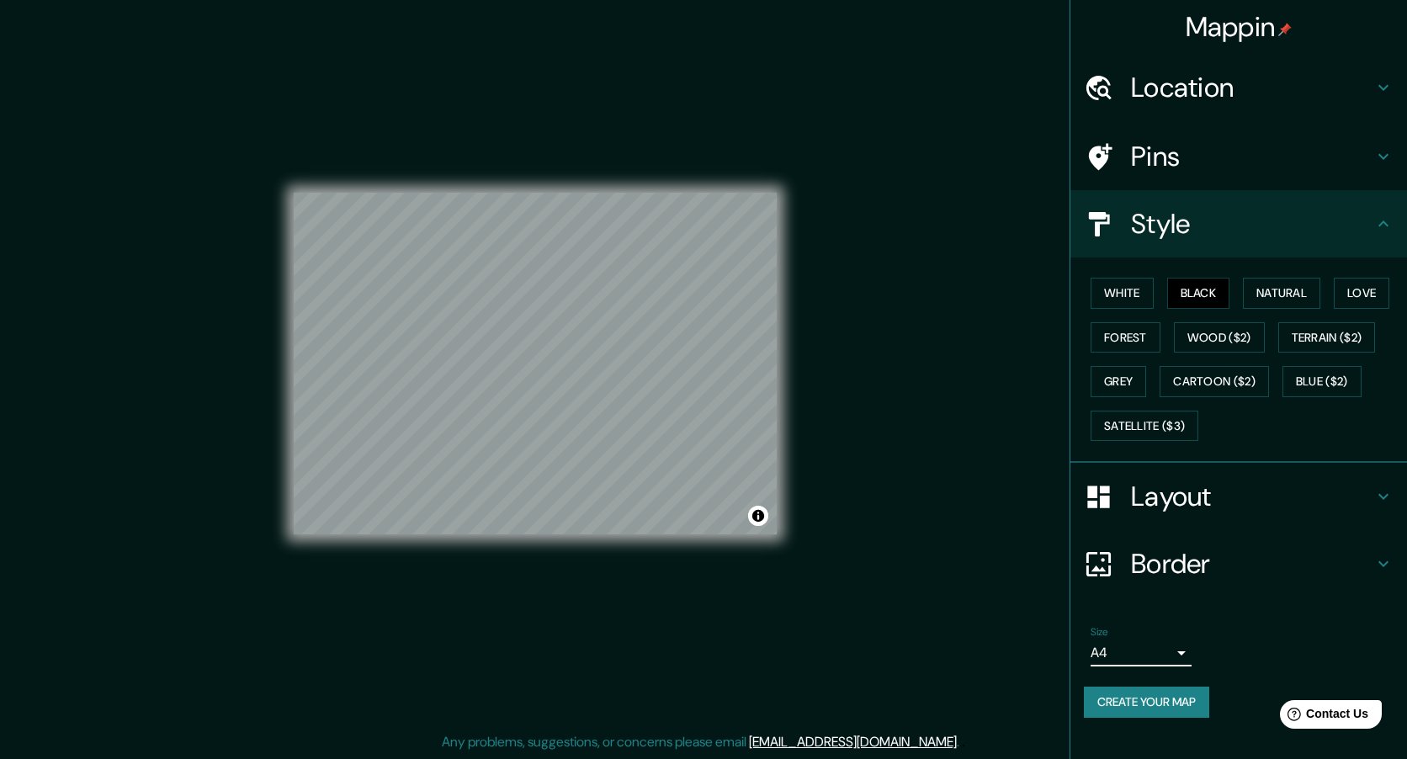
click at [1171, 652] on body "Mappin Location [GEOGRAPHIC_DATA], [PERSON_NAME][GEOGRAPHIC_DATA], [GEOGRAPHIC_…" at bounding box center [703, 374] width 1407 height 759
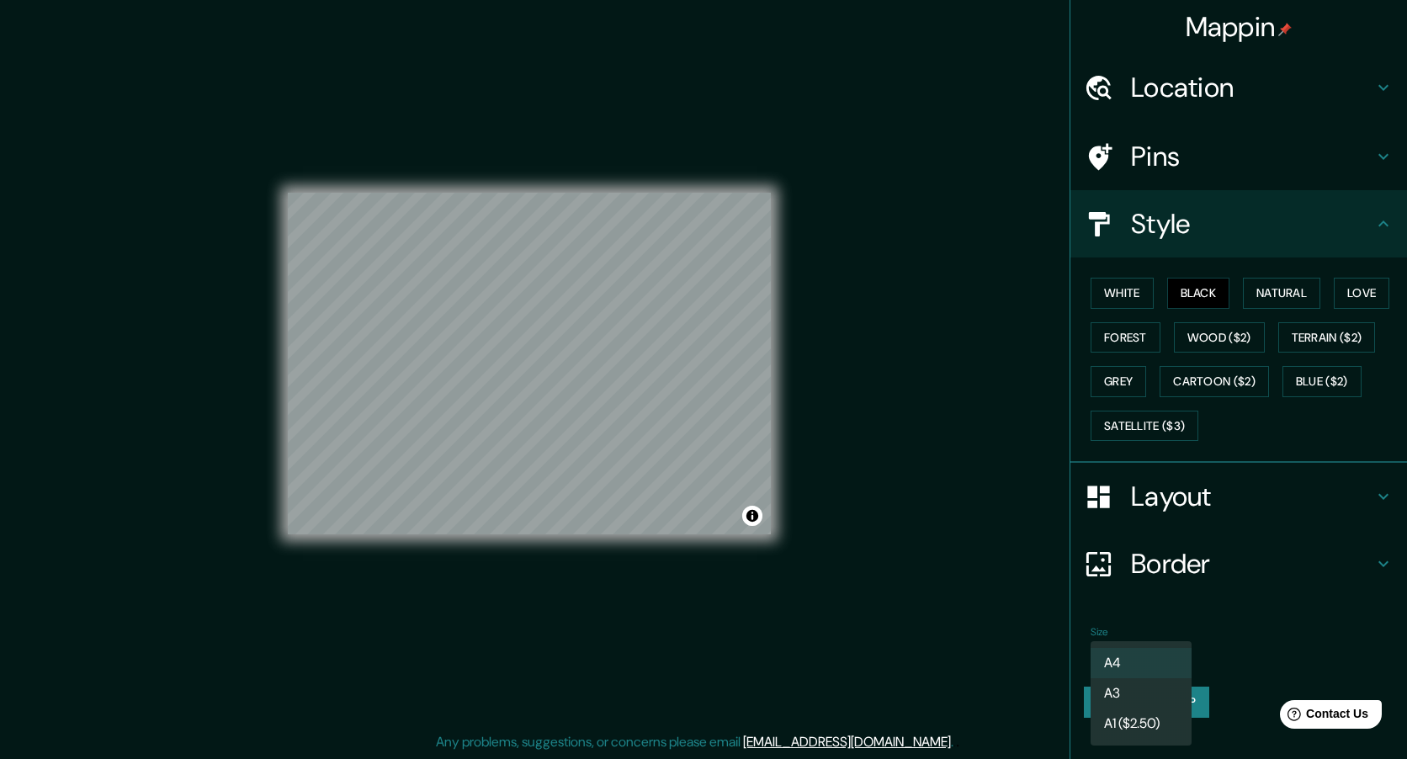
click at [1112, 694] on li "A3" at bounding box center [1140, 693] width 101 height 30
type input "a4"
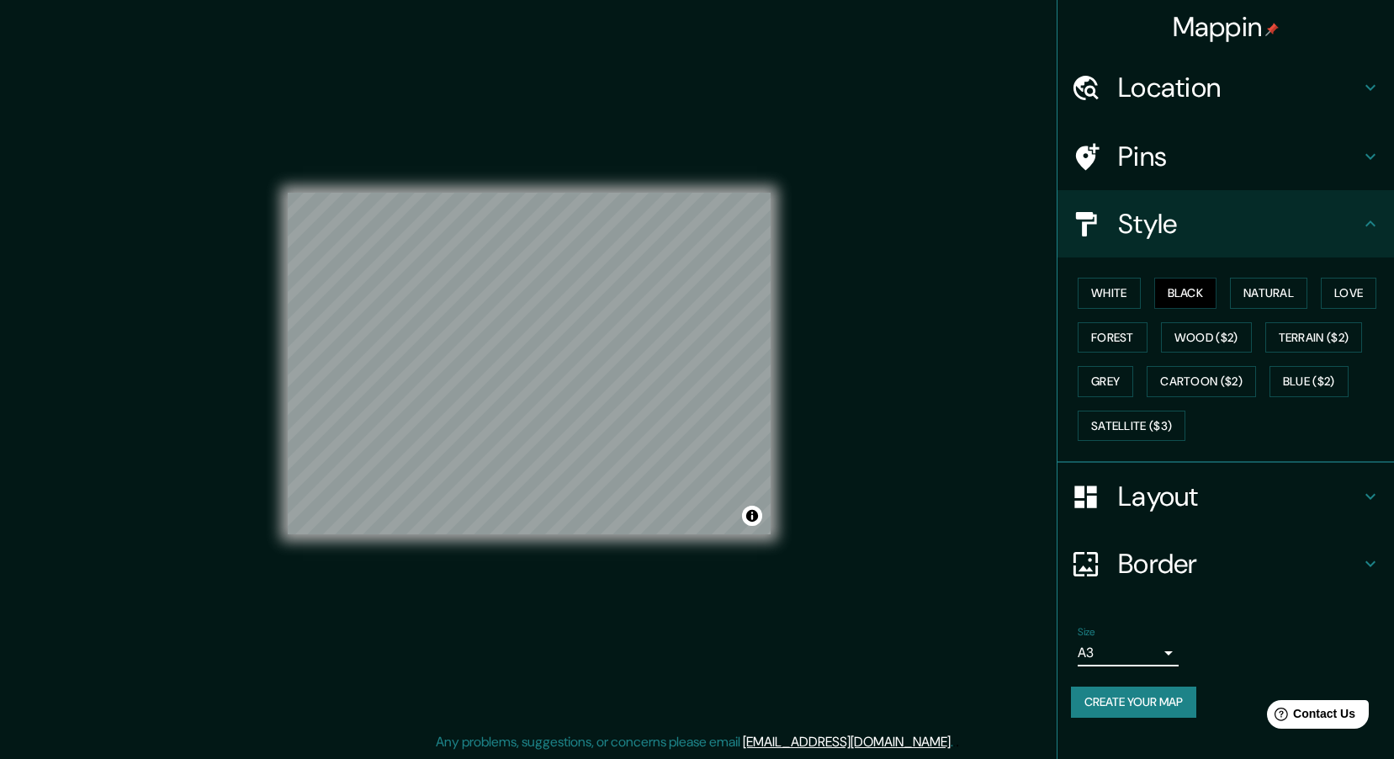
click at [1130, 697] on button "Create your map" at bounding box center [1133, 701] width 125 height 31
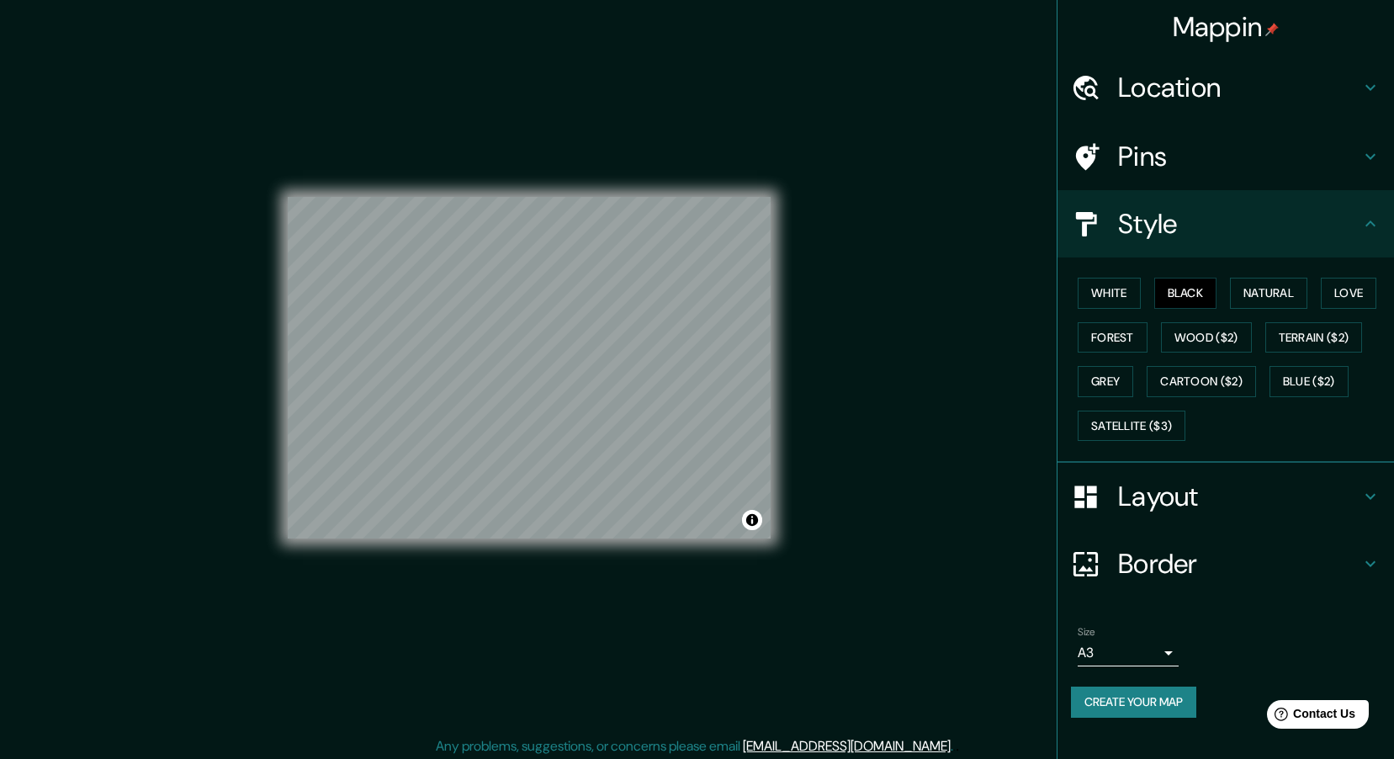
scroll to position [0, 0]
click at [1236, 32] on h4 "Mappin" at bounding box center [1226, 27] width 107 height 34
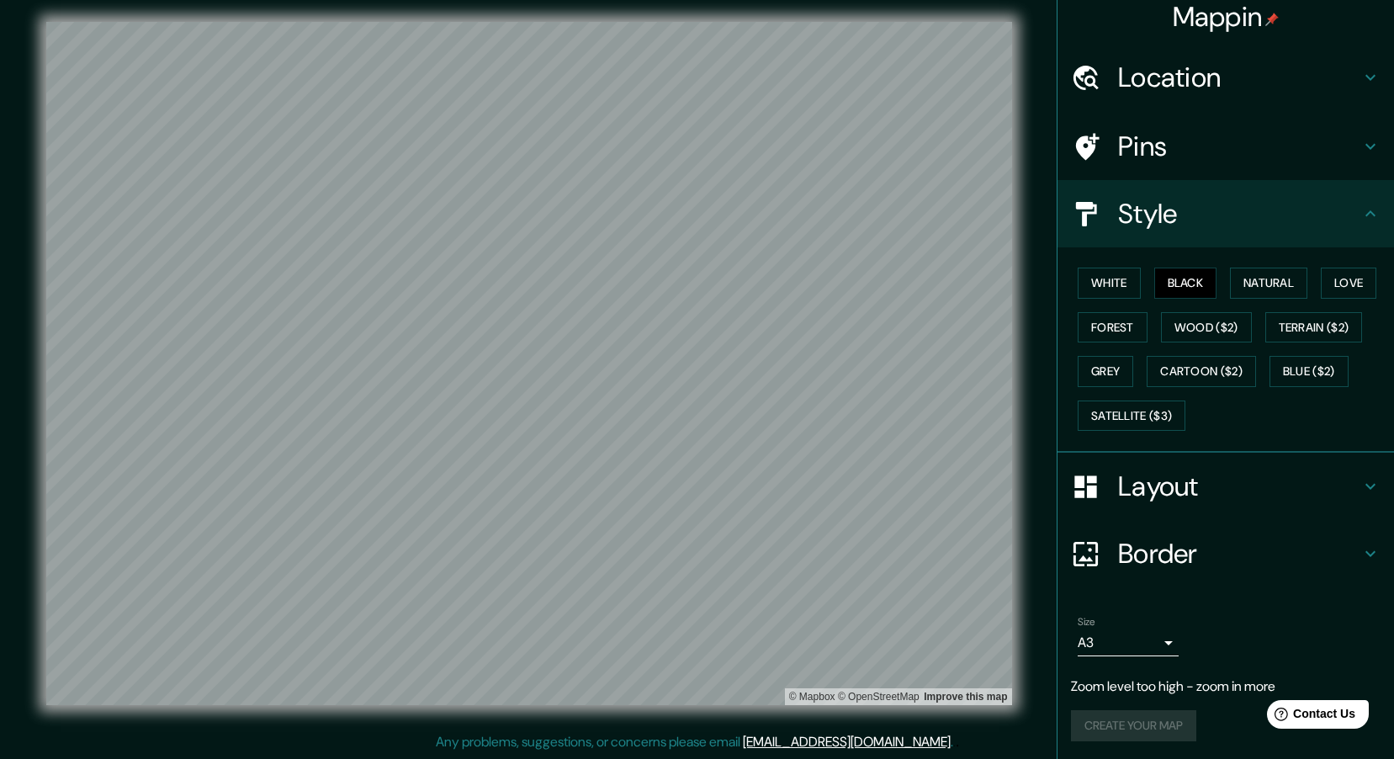
scroll to position [13, 0]
